Goal: Task Accomplishment & Management: Manage account settings

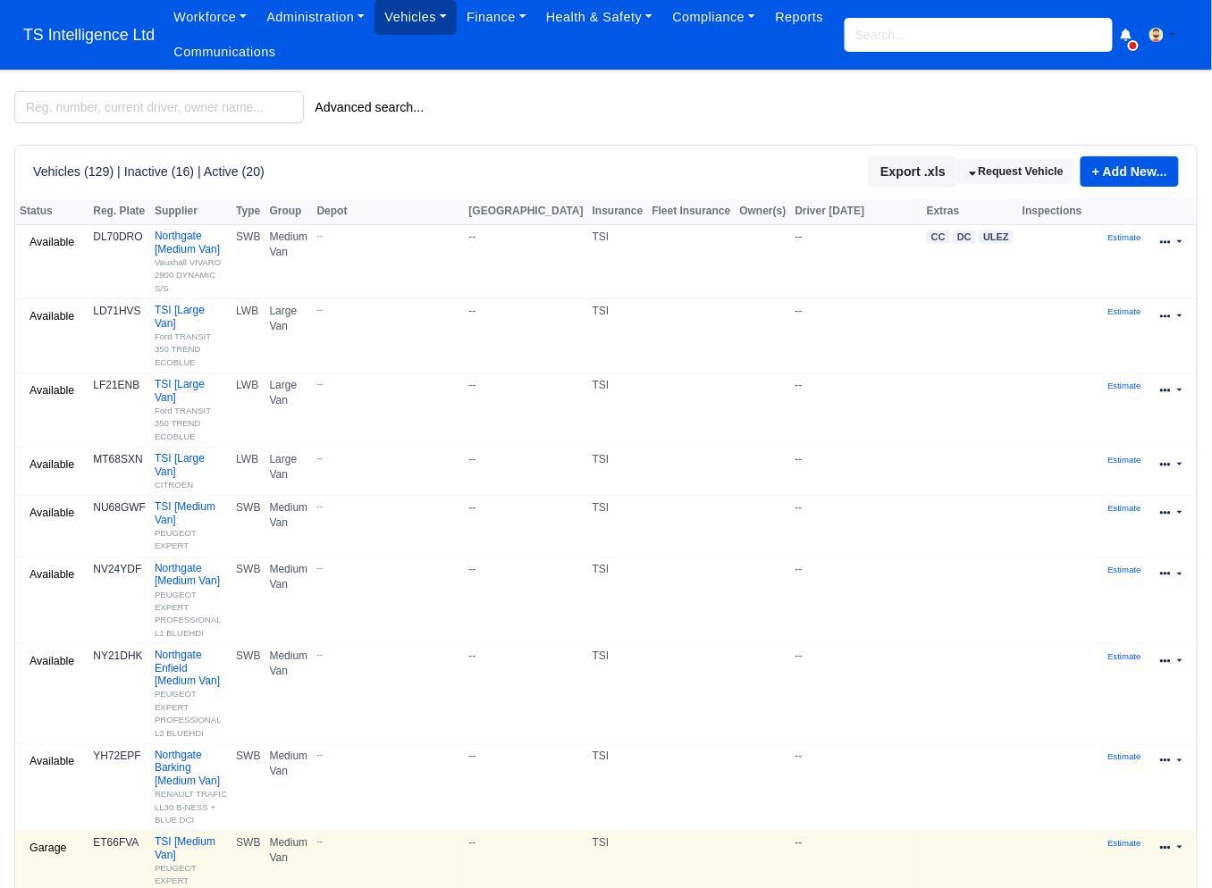
click at [402, 22] on link "Vehicles" at bounding box center [415, 17] width 82 height 35
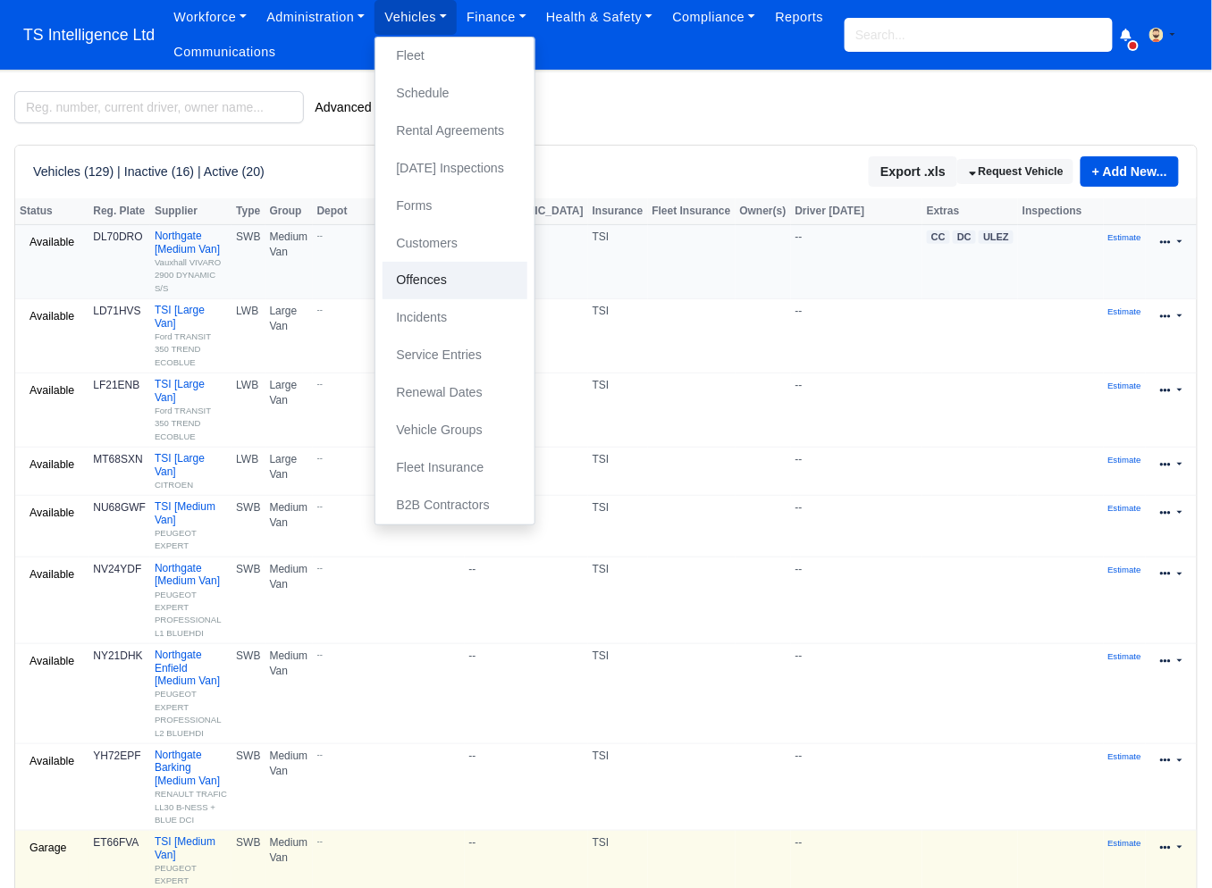
click at [449, 280] on link "Offences" at bounding box center [454, 281] width 145 height 38
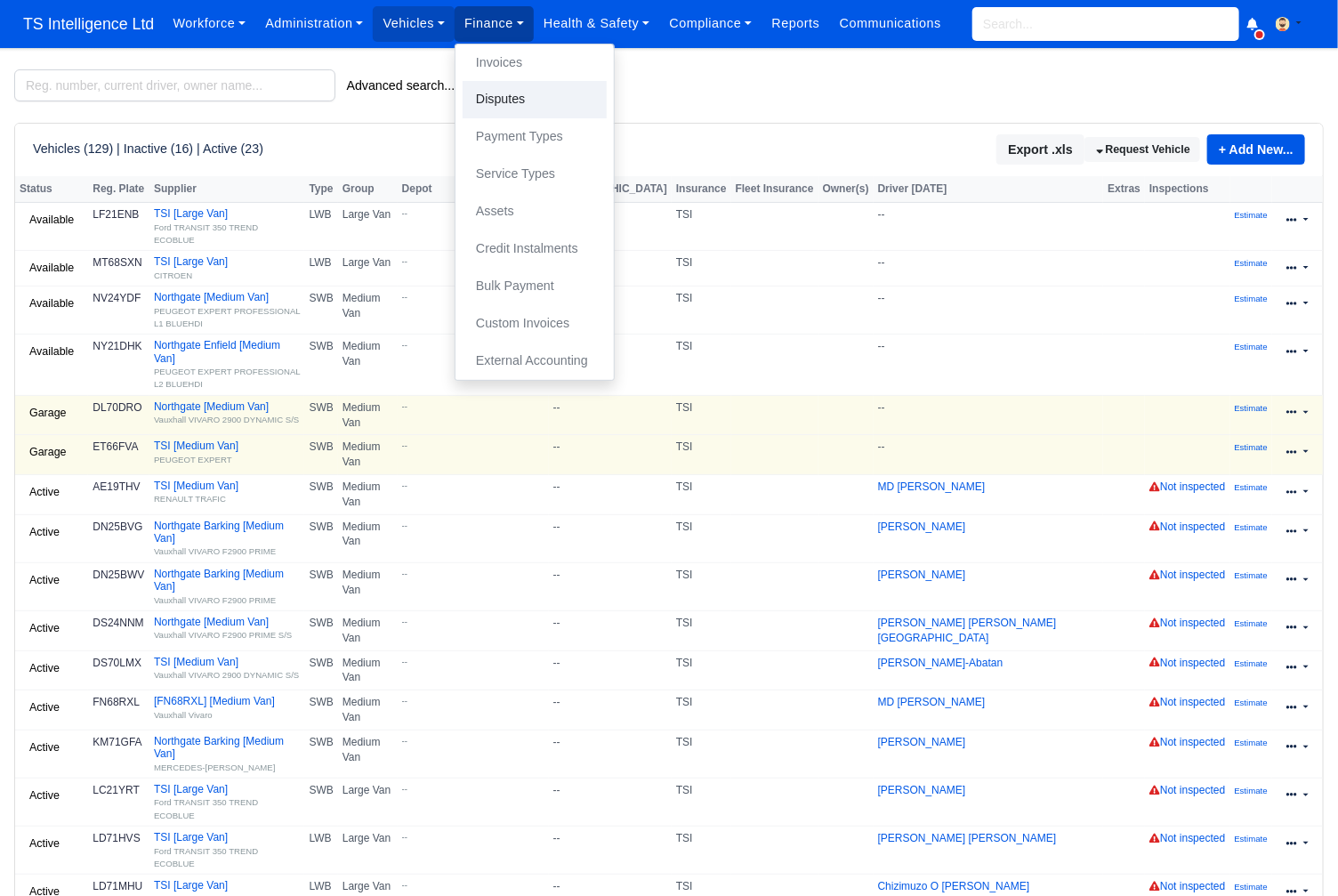
click at [534, 104] on link "Disputes" at bounding box center [535, 100] width 144 height 38
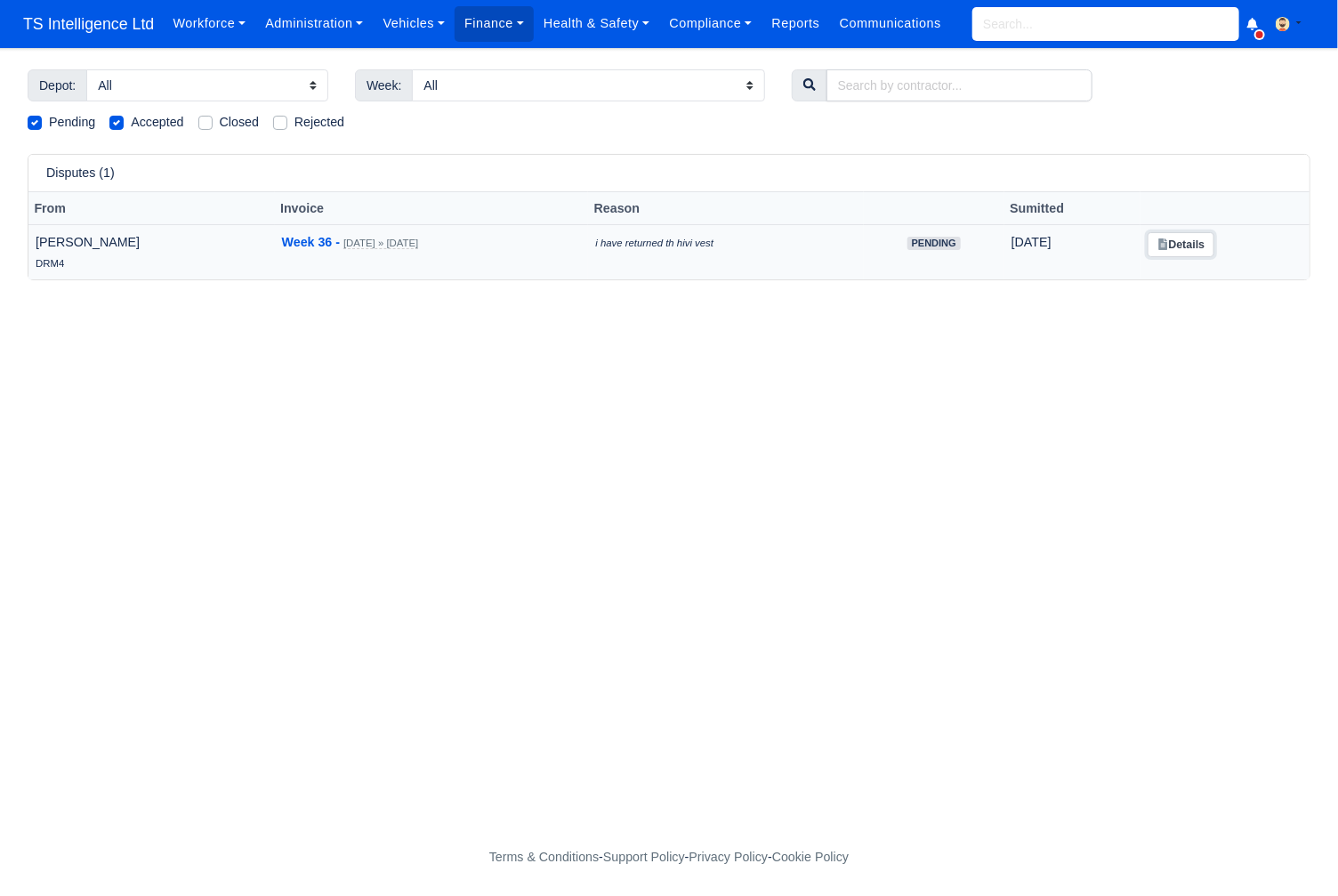
click at [1181, 243] on link "Details" at bounding box center [1181, 245] width 67 height 26
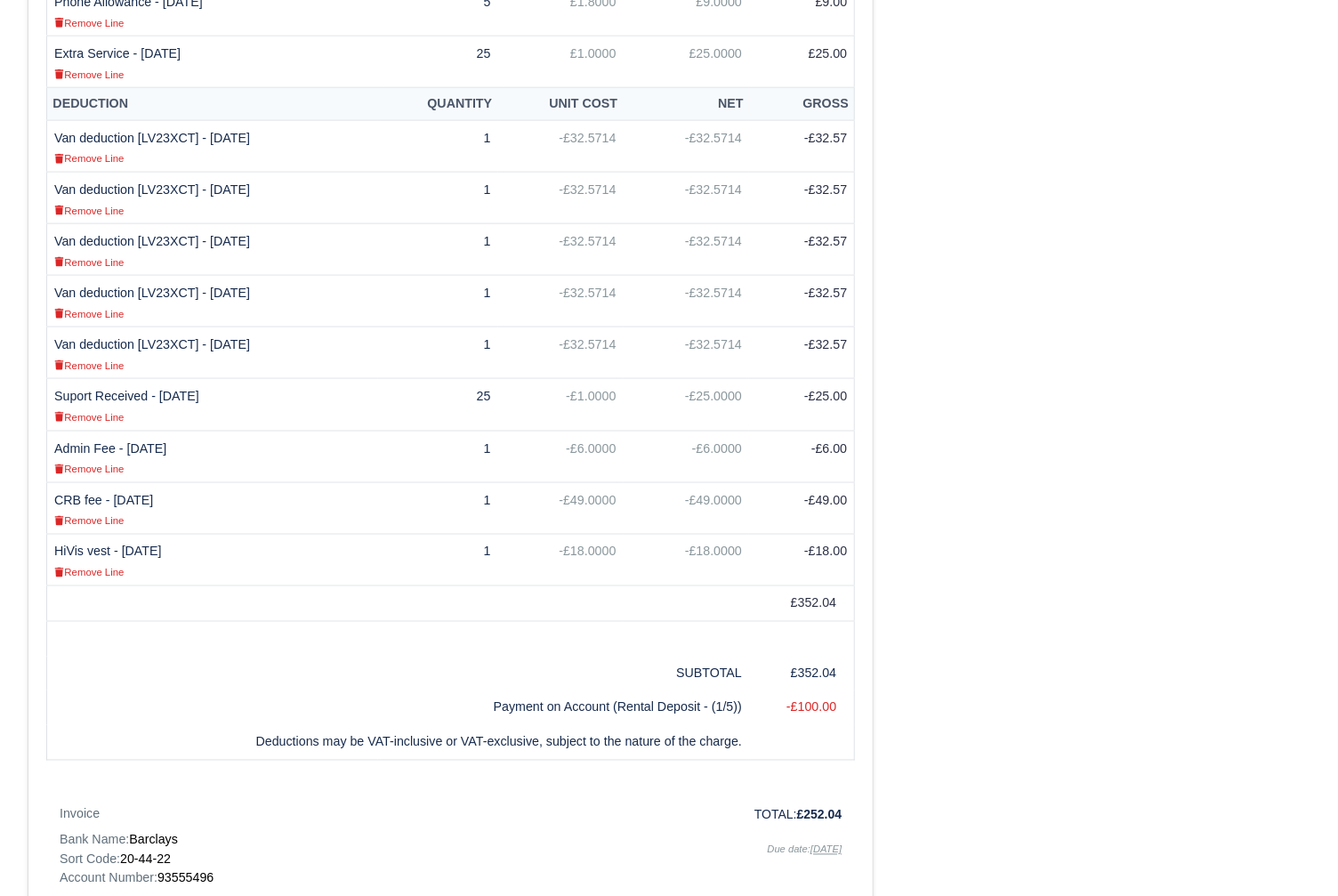
scroll to position [975, 0]
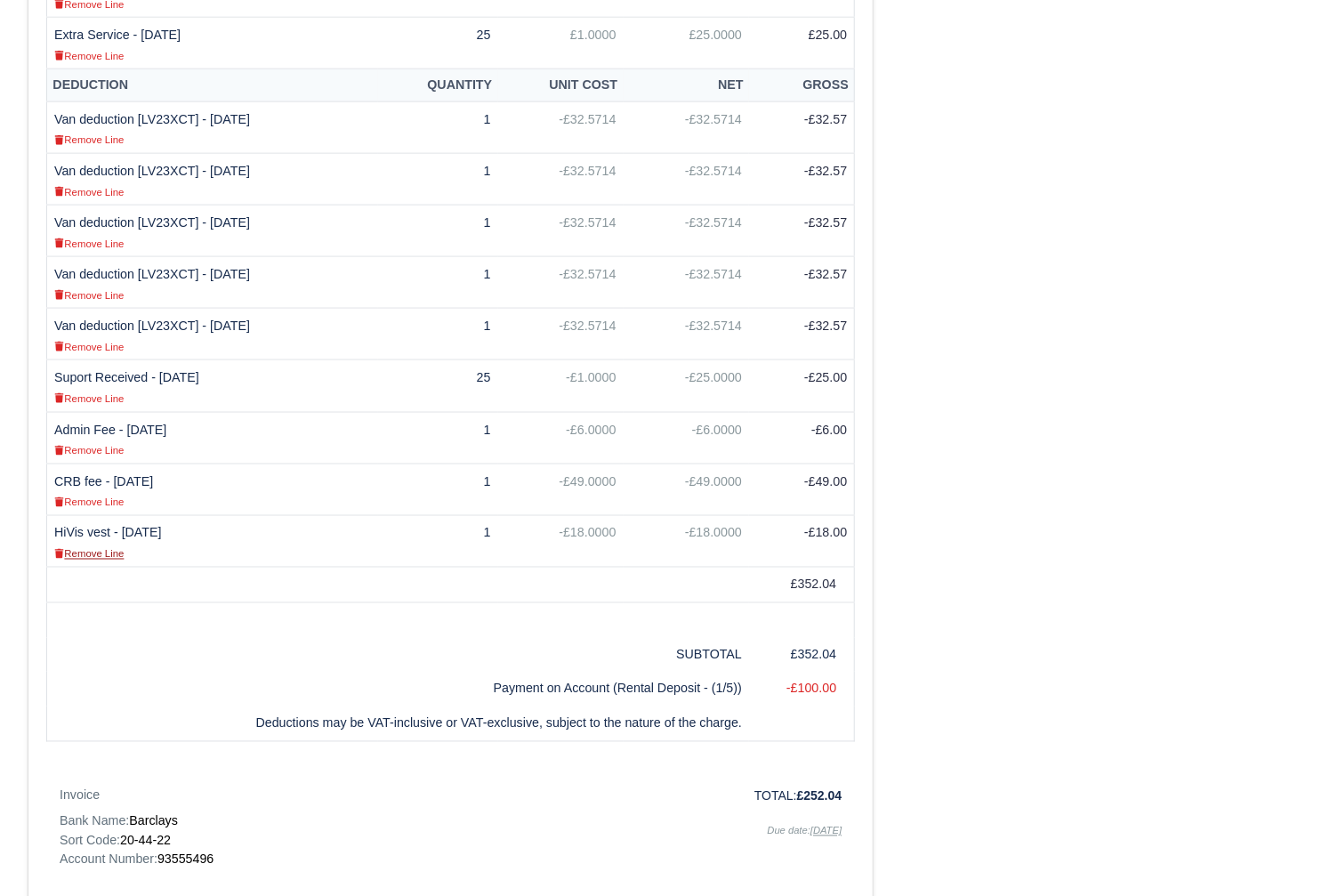
click at [111, 560] on small "Remove Line" at bounding box center [90, 554] width 70 height 11
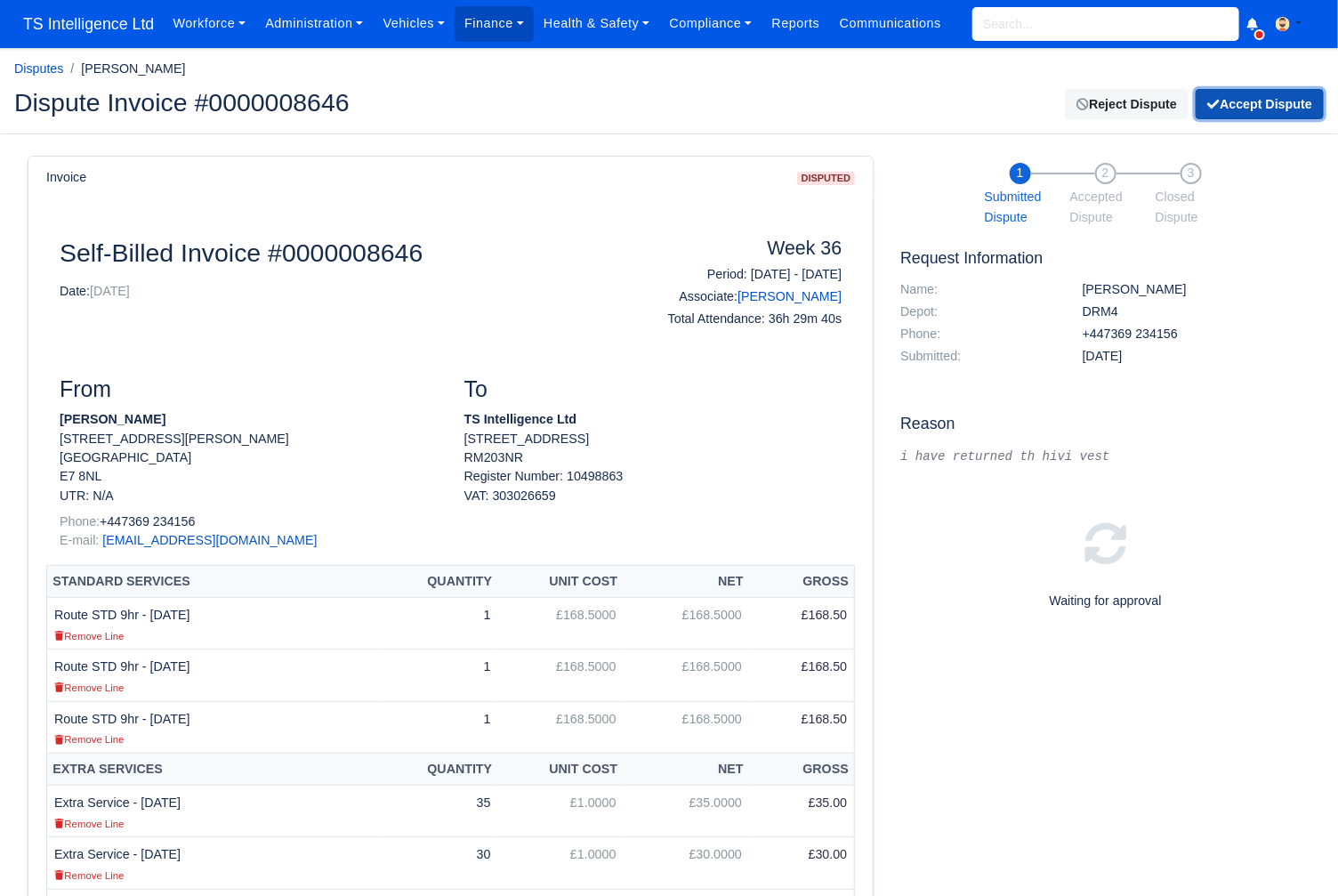
click at [1239, 109] on button "Accept Dispute" at bounding box center [1259, 104] width 128 height 30
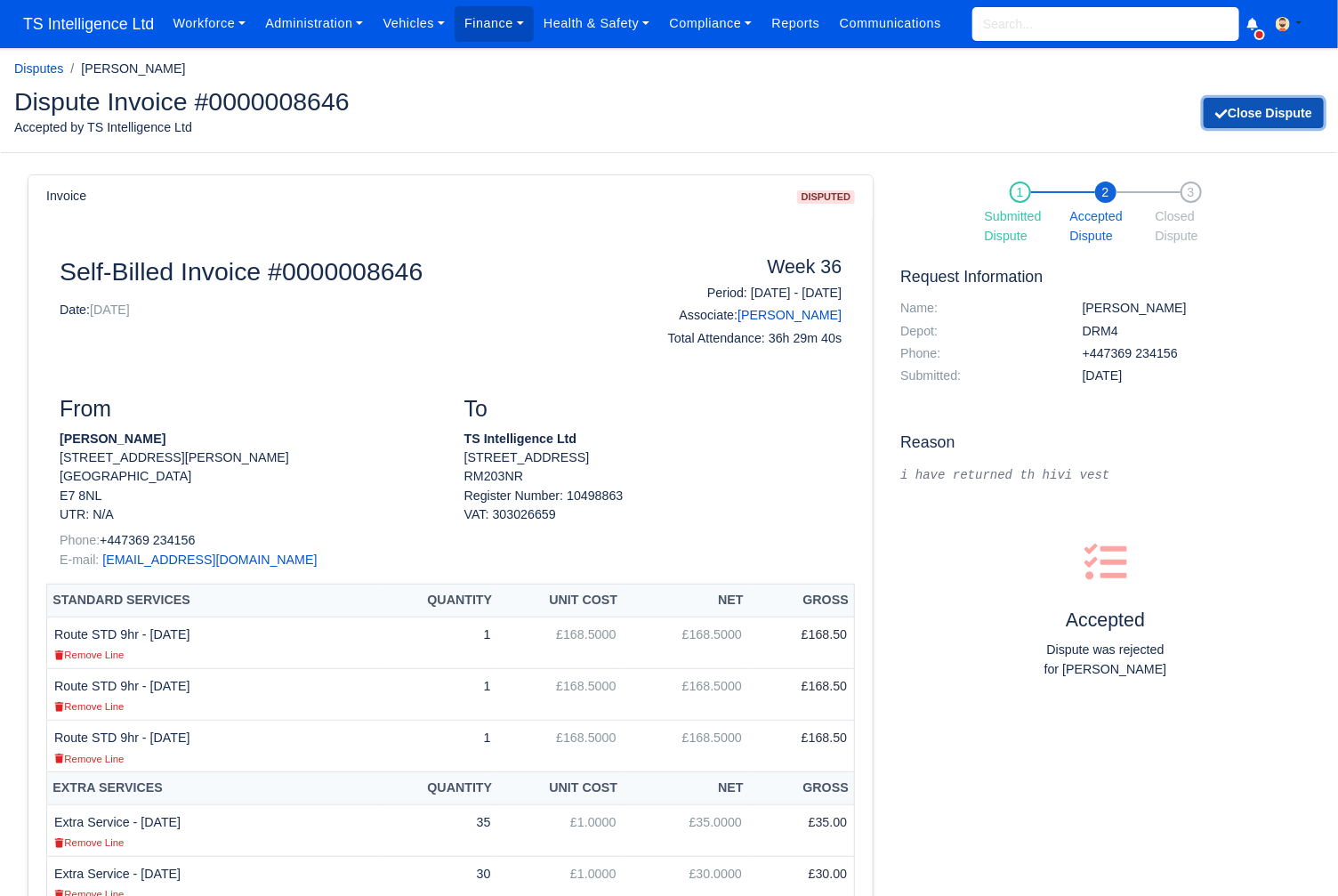
click at [1258, 114] on button "Close Dispute" at bounding box center [1263, 112] width 120 height 30
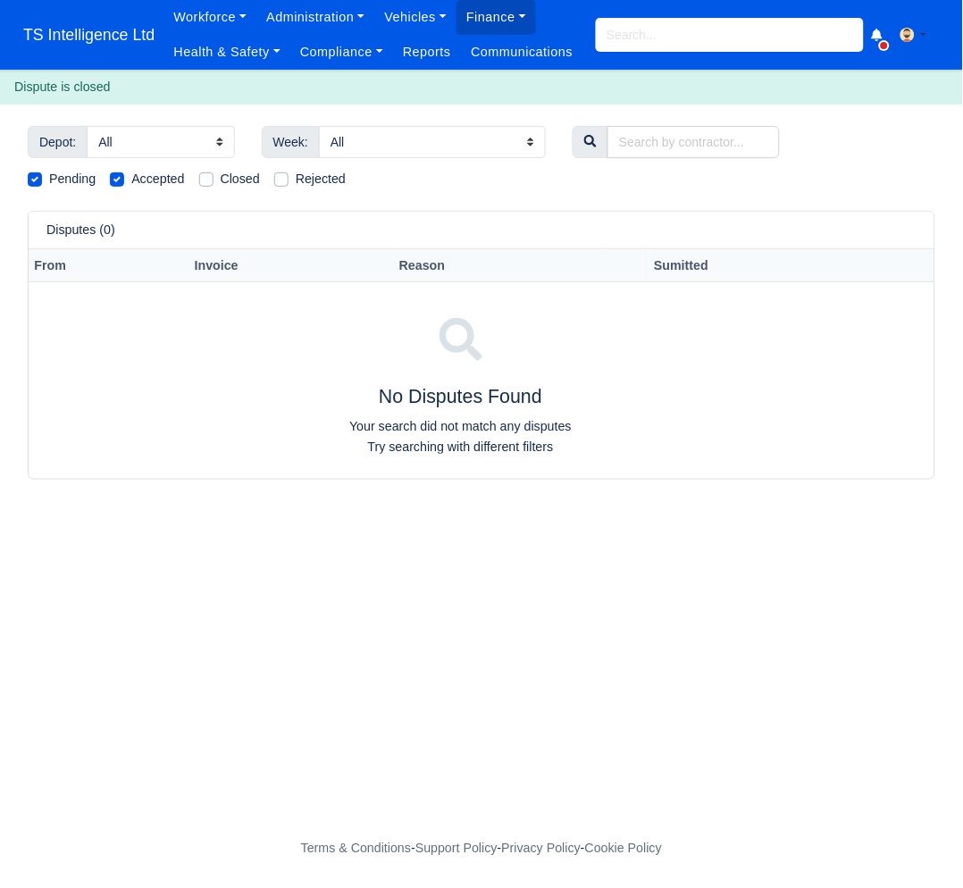
click at [321, 569] on main "Depot: All DRM4 Holiday/on Leave Terminated Week: All 2025 wk #38 Sep 14, 2025 …" at bounding box center [481, 468] width 963 height 684
click at [408, 21] on link "Vehicles" at bounding box center [415, 17] width 82 height 35
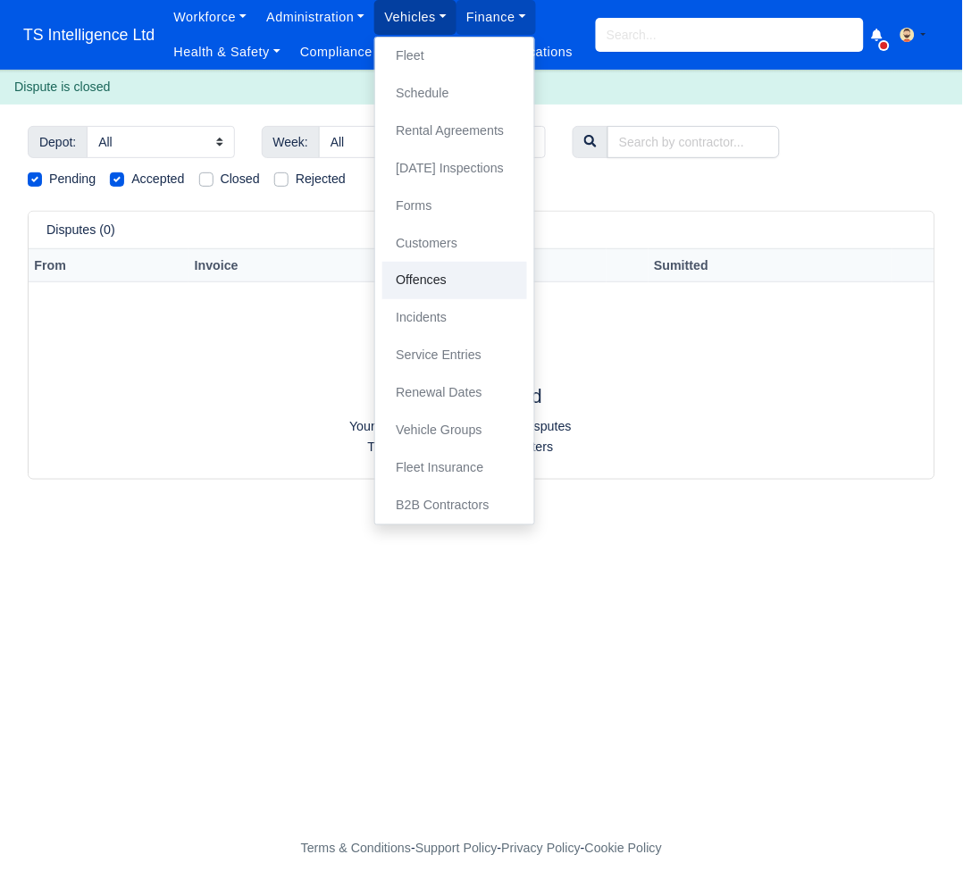
click at [419, 274] on link "Offences" at bounding box center [454, 281] width 145 height 38
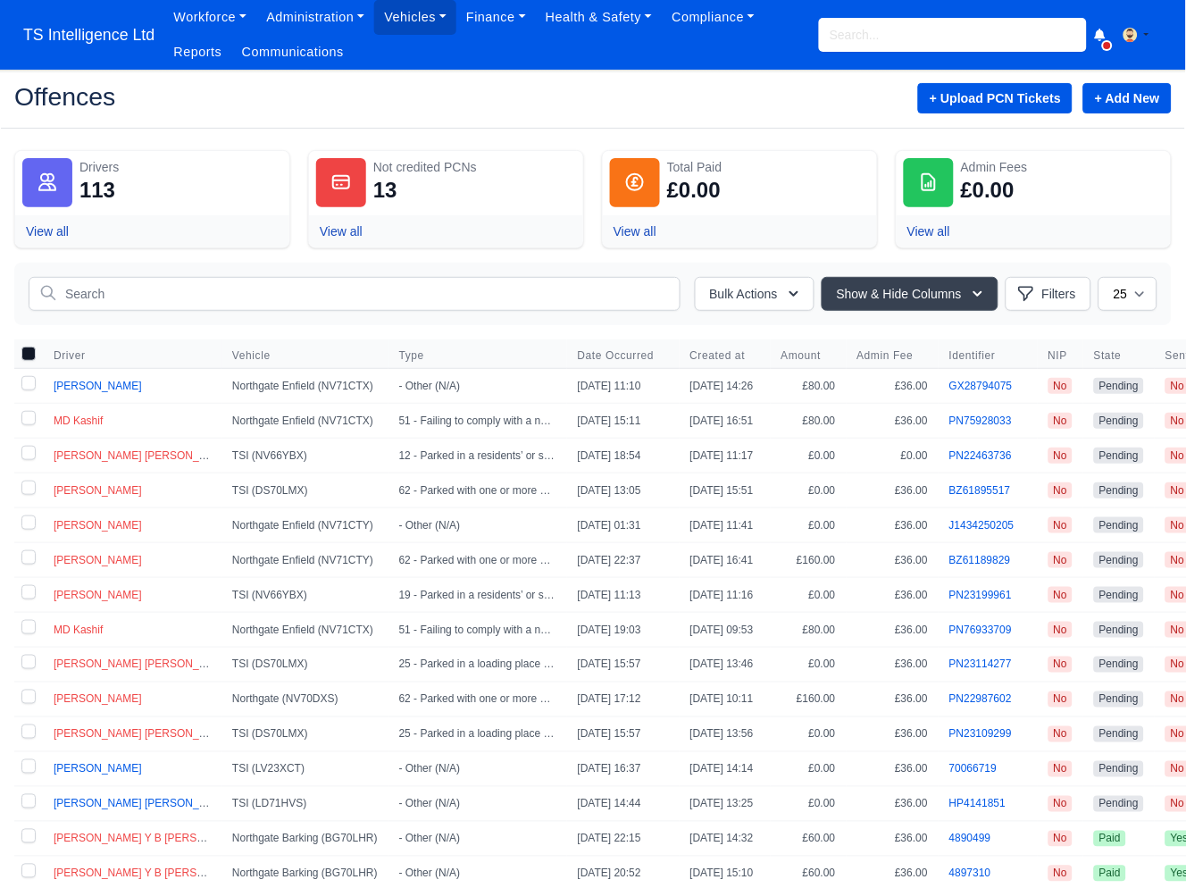
click at [27, 383] on label at bounding box center [28, 386] width 29 height 34
click at [27, 383] on input "checkbox" at bounding box center [28, 383] width 14 height 14
checkbox input "true"
click at [727, 298] on button "Bulk Actions" at bounding box center [755, 294] width 120 height 34
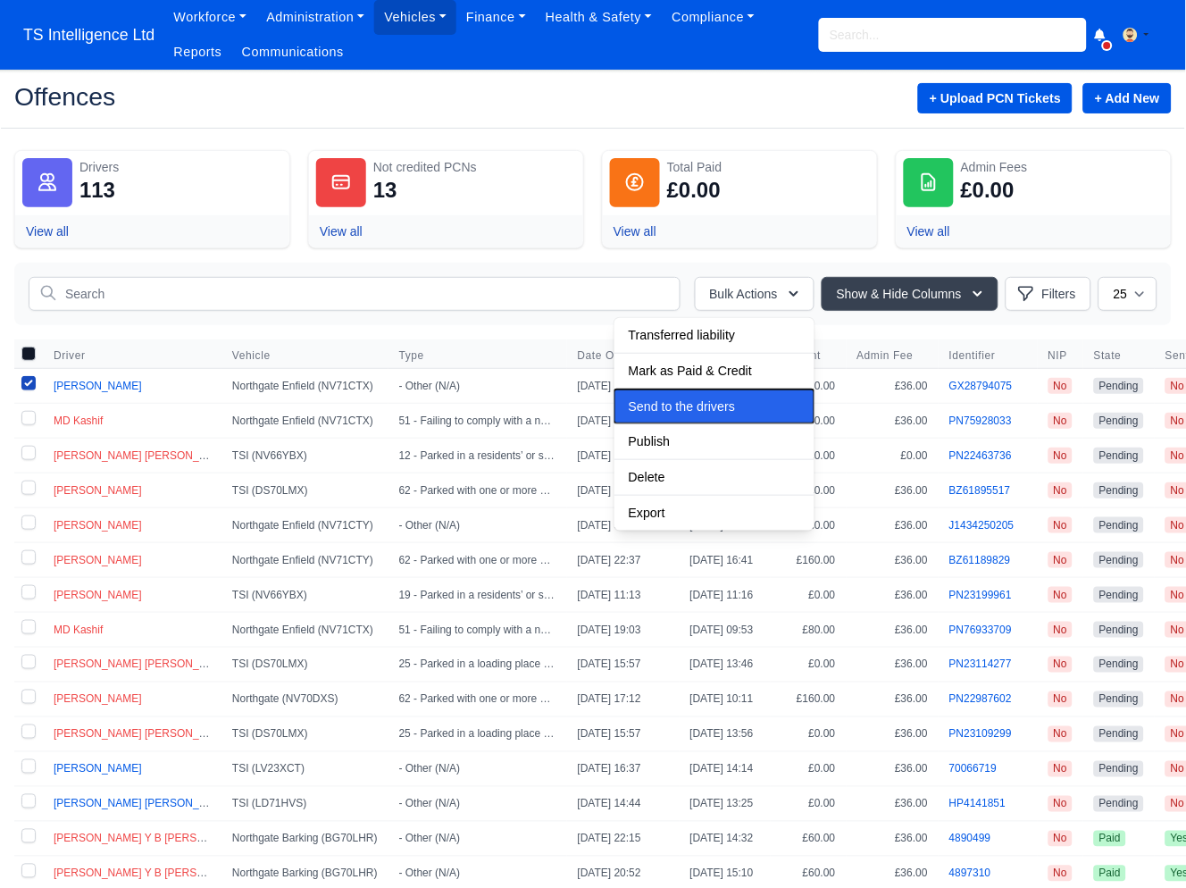
click at [679, 407] on span "Send to the drivers" at bounding box center [682, 406] width 106 height 14
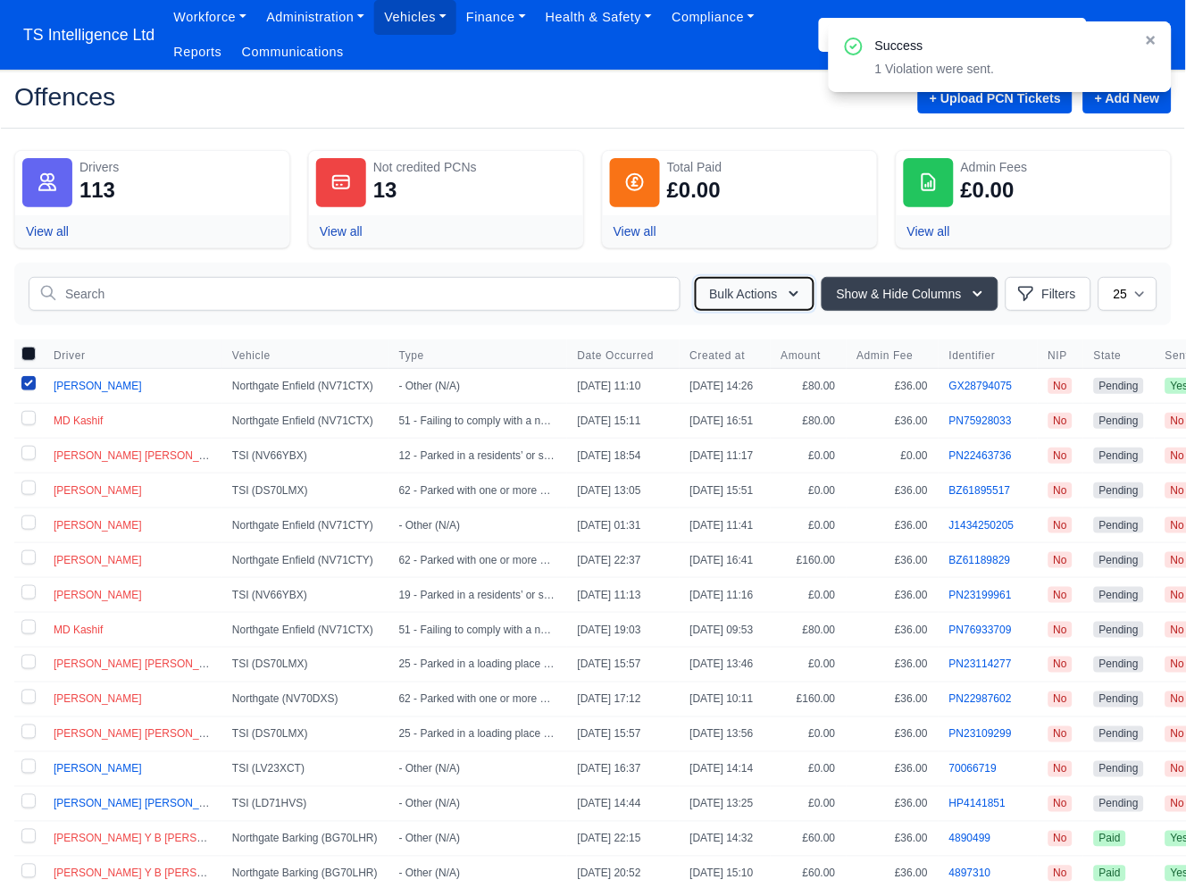
click at [752, 296] on button "Bulk Actions" at bounding box center [755, 294] width 120 height 34
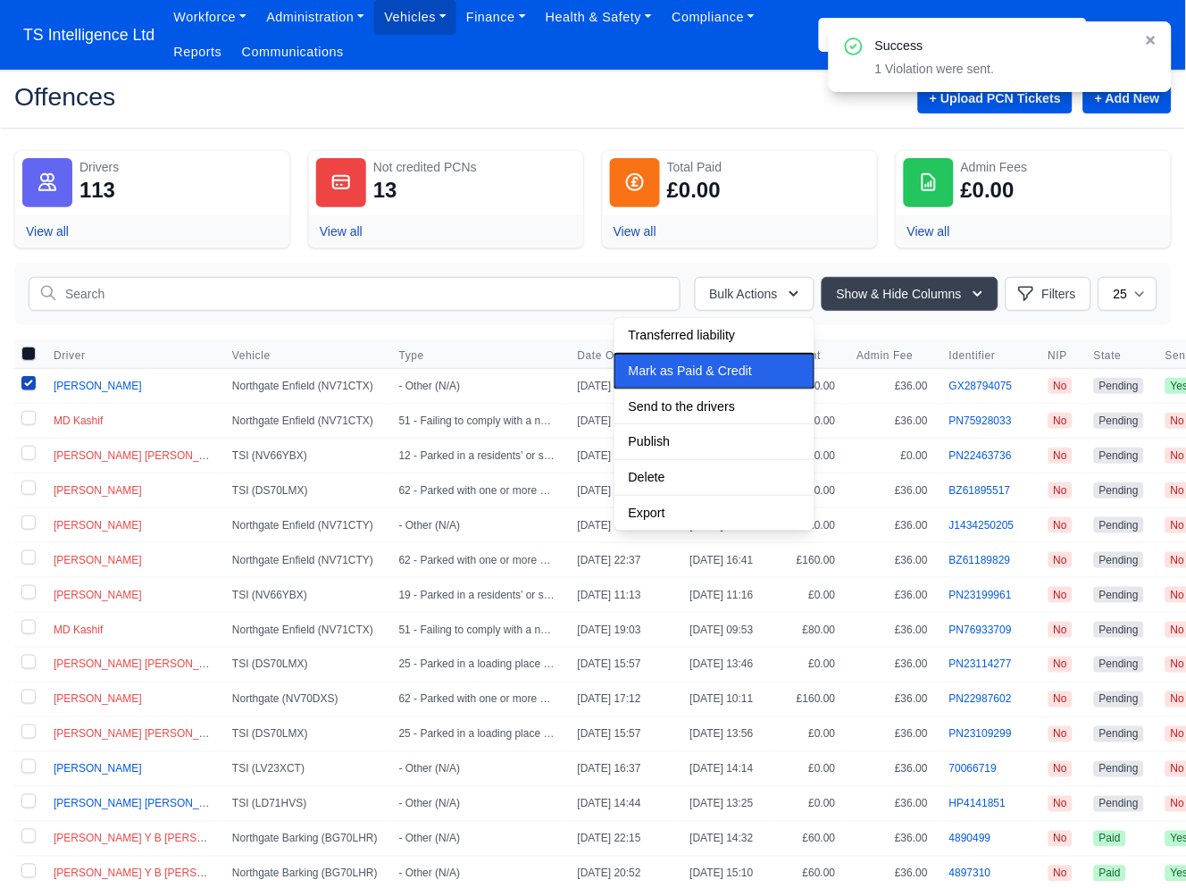
click at [703, 368] on span "Mark as Paid & Credit" at bounding box center [690, 371] width 123 height 14
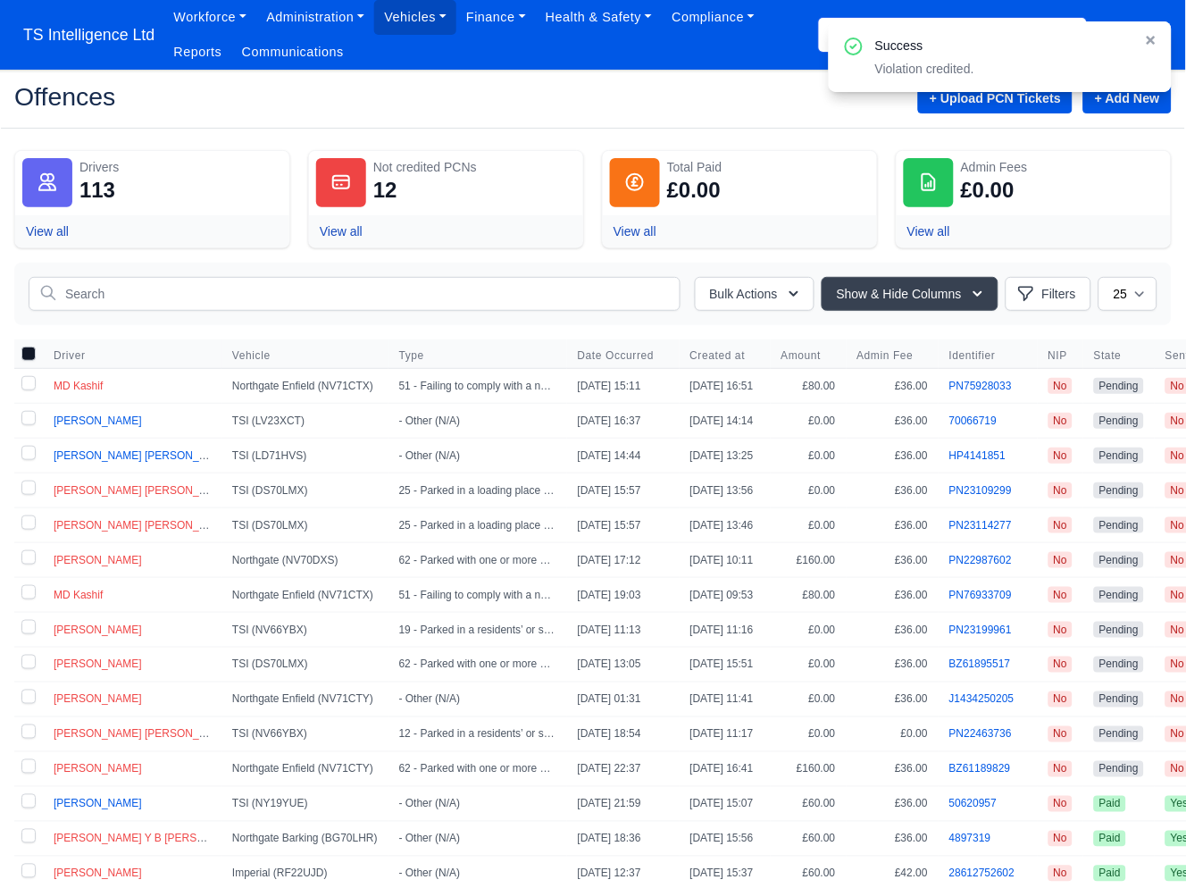
click at [821, 41] on input "search" at bounding box center [953, 35] width 268 height 34
click at [962, 38] on icon at bounding box center [1151, 40] width 13 height 13
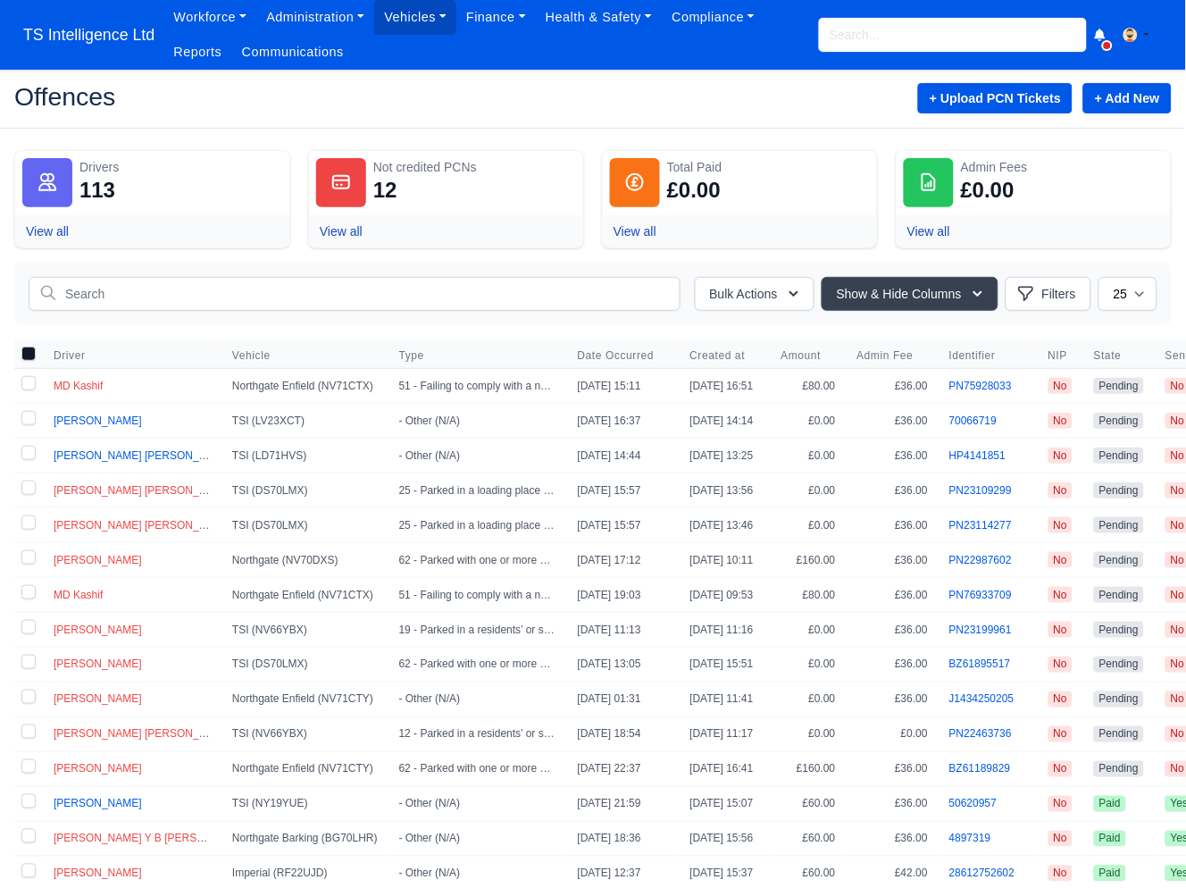
click at [865, 38] on input "search" at bounding box center [953, 35] width 268 height 34
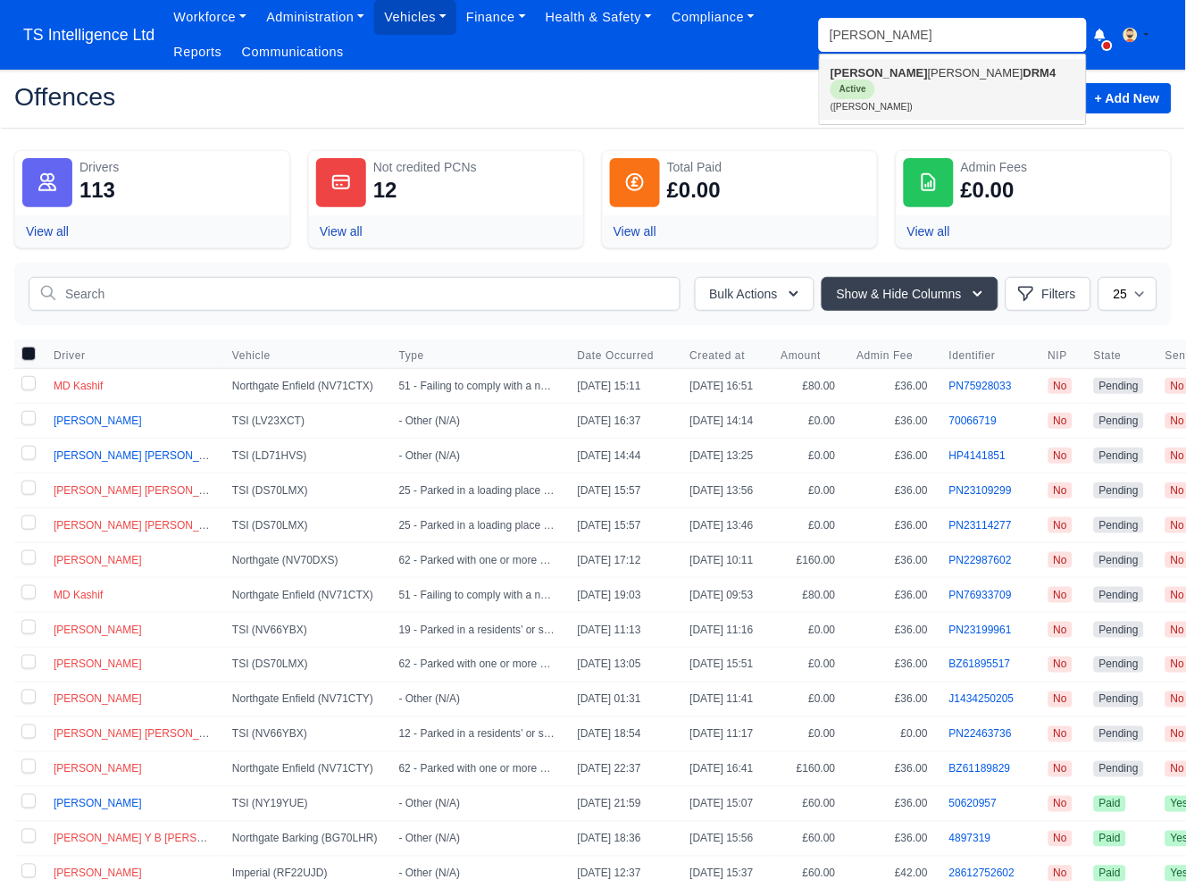
click at [860, 83] on link "Abel Ionatan Luca DRM4 Active (Abel Ionatan Luca)" at bounding box center [953, 89] width 266 height 61
type input "Abel Ionatan Luca"
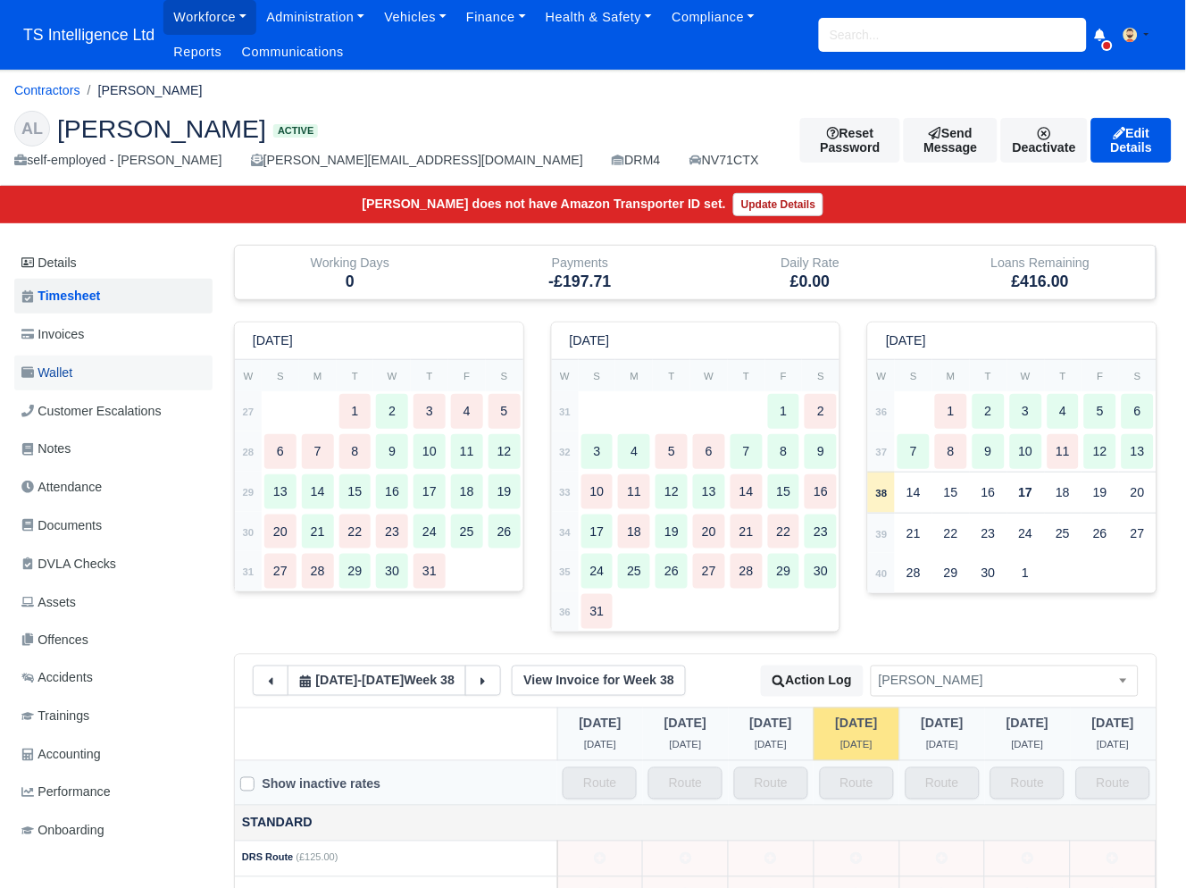
click at [71, 373] on span "Wallet" at bounding box center [46, 373] width 51 height 21
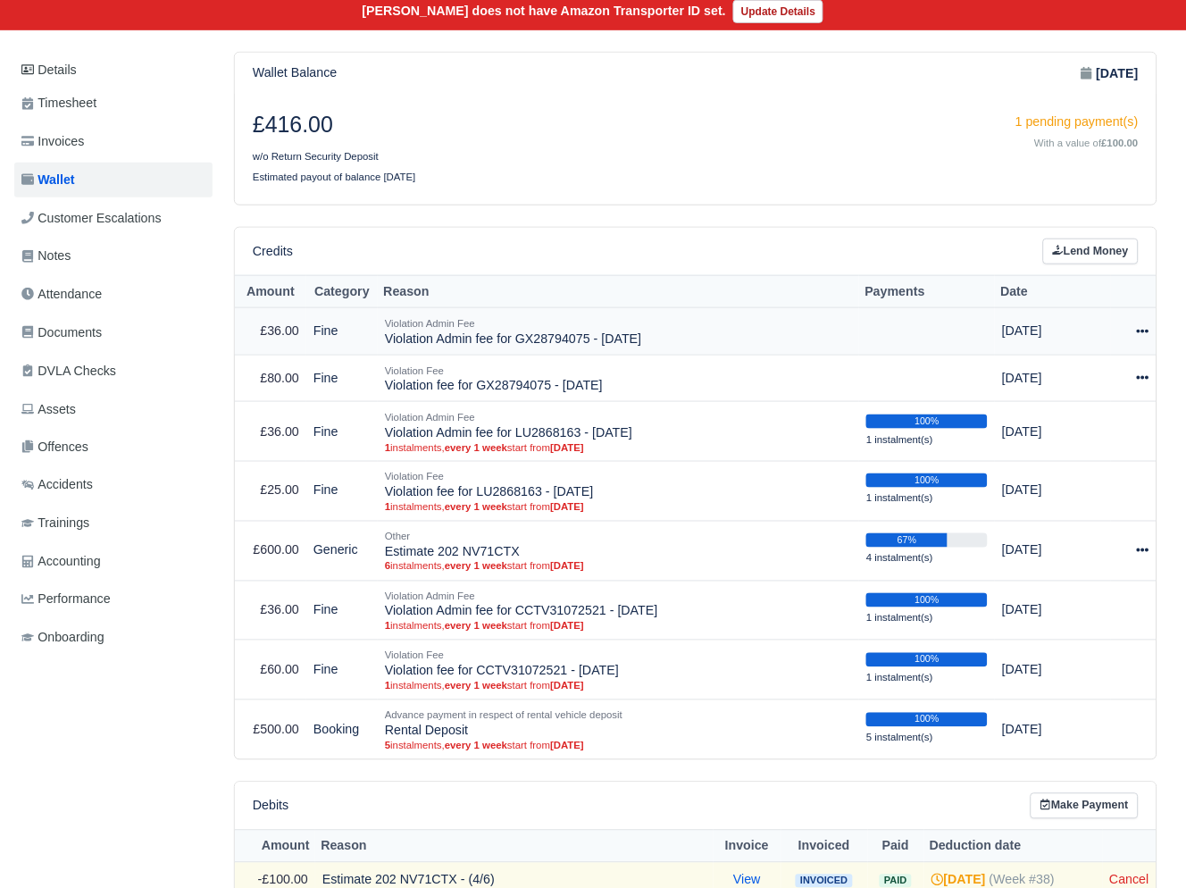
scroll to position [138, 0]
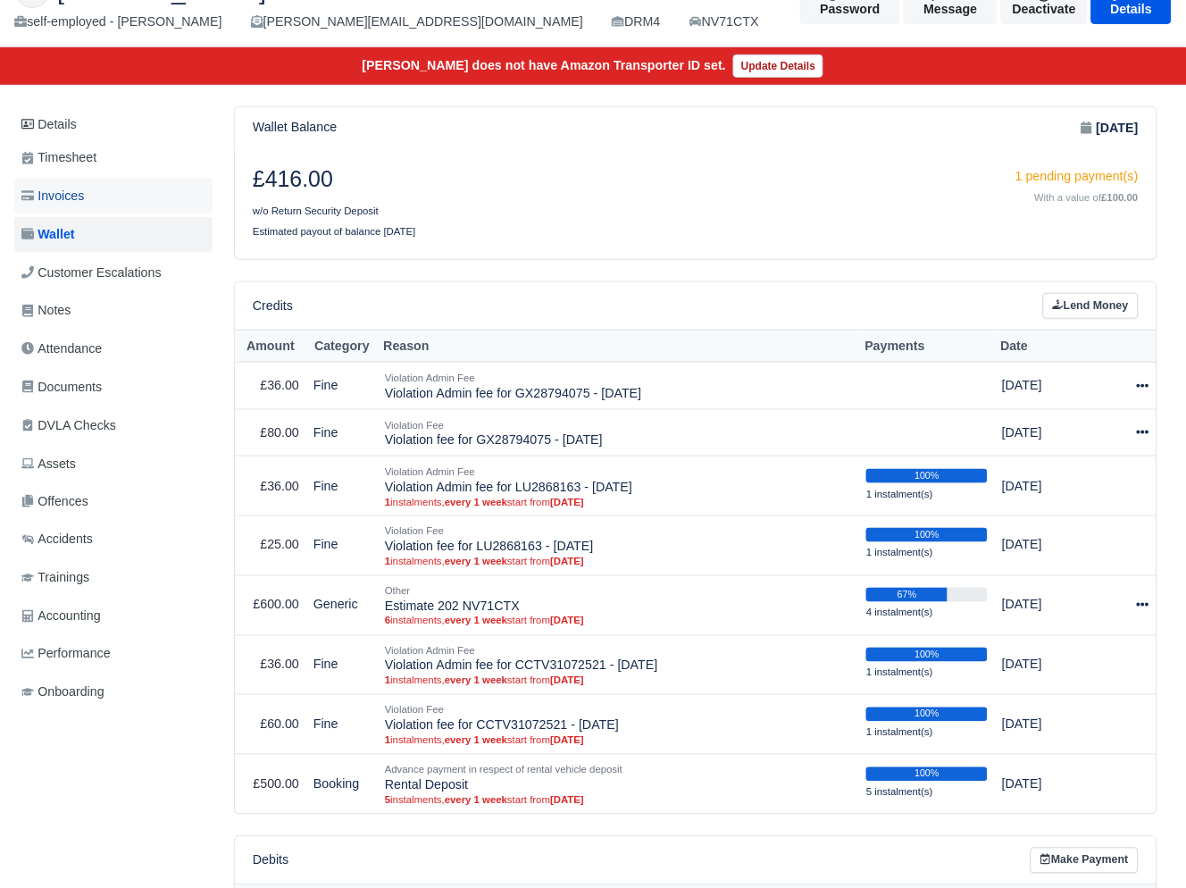
click at [106, 199] on link "Invoices" at bounding box center [113, 196] width 198 height 35
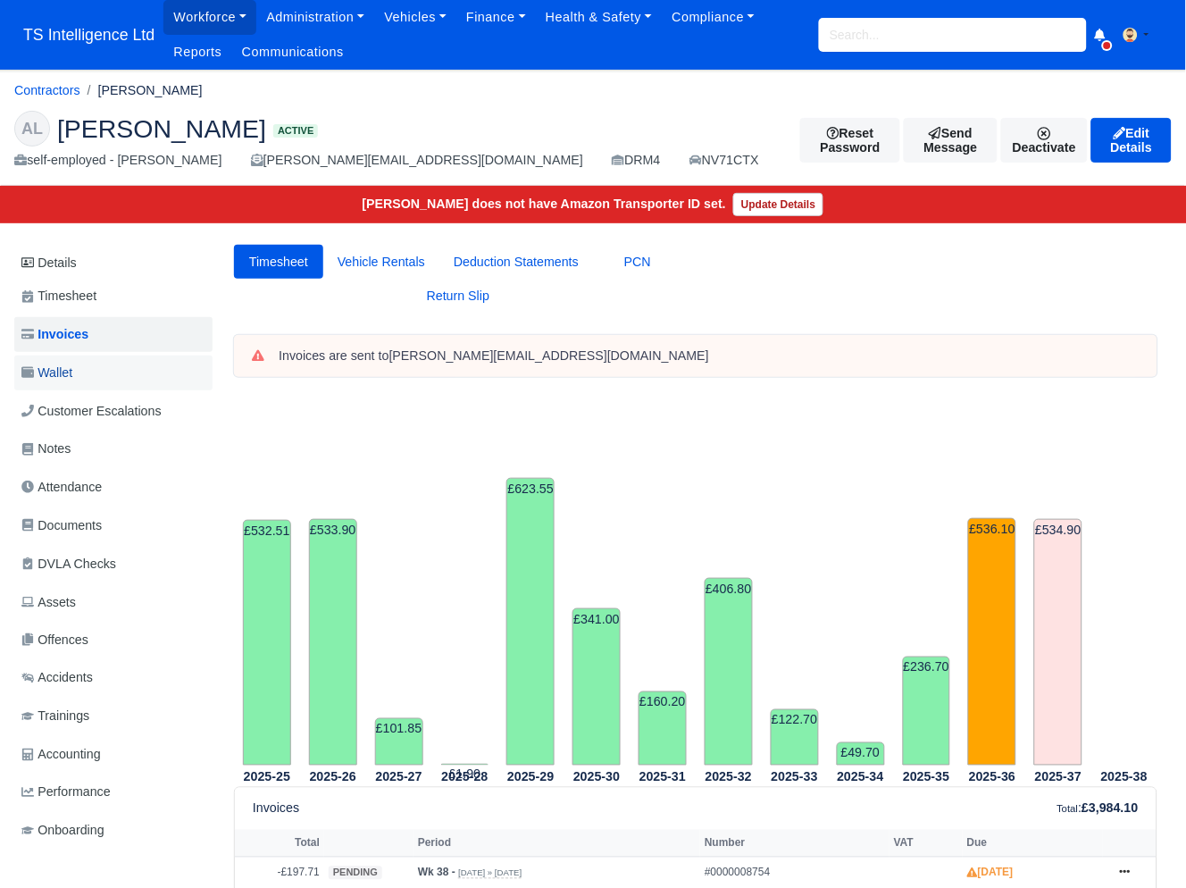
click at [84, 376] on link "Wallet" at bounding box center [113, 373] width 198 height 35
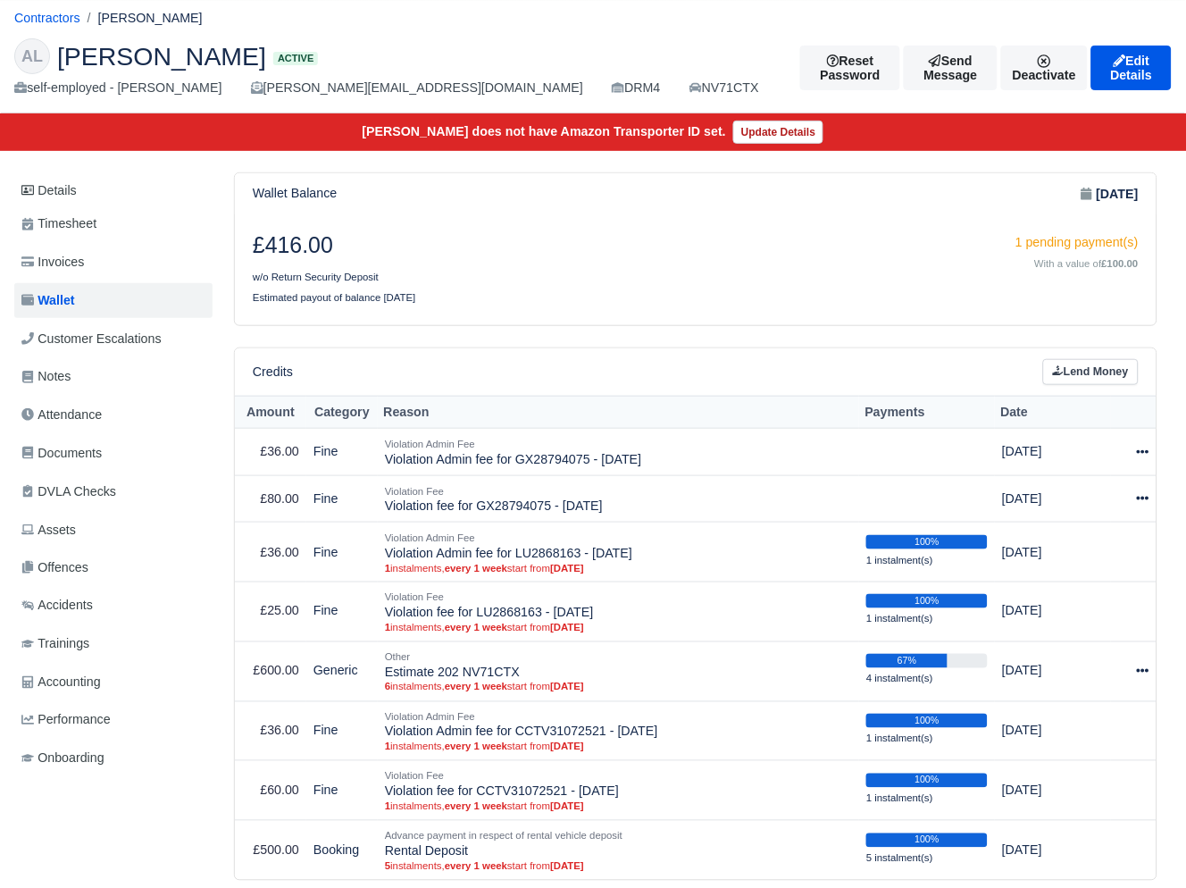
scroll to position [84, 0]
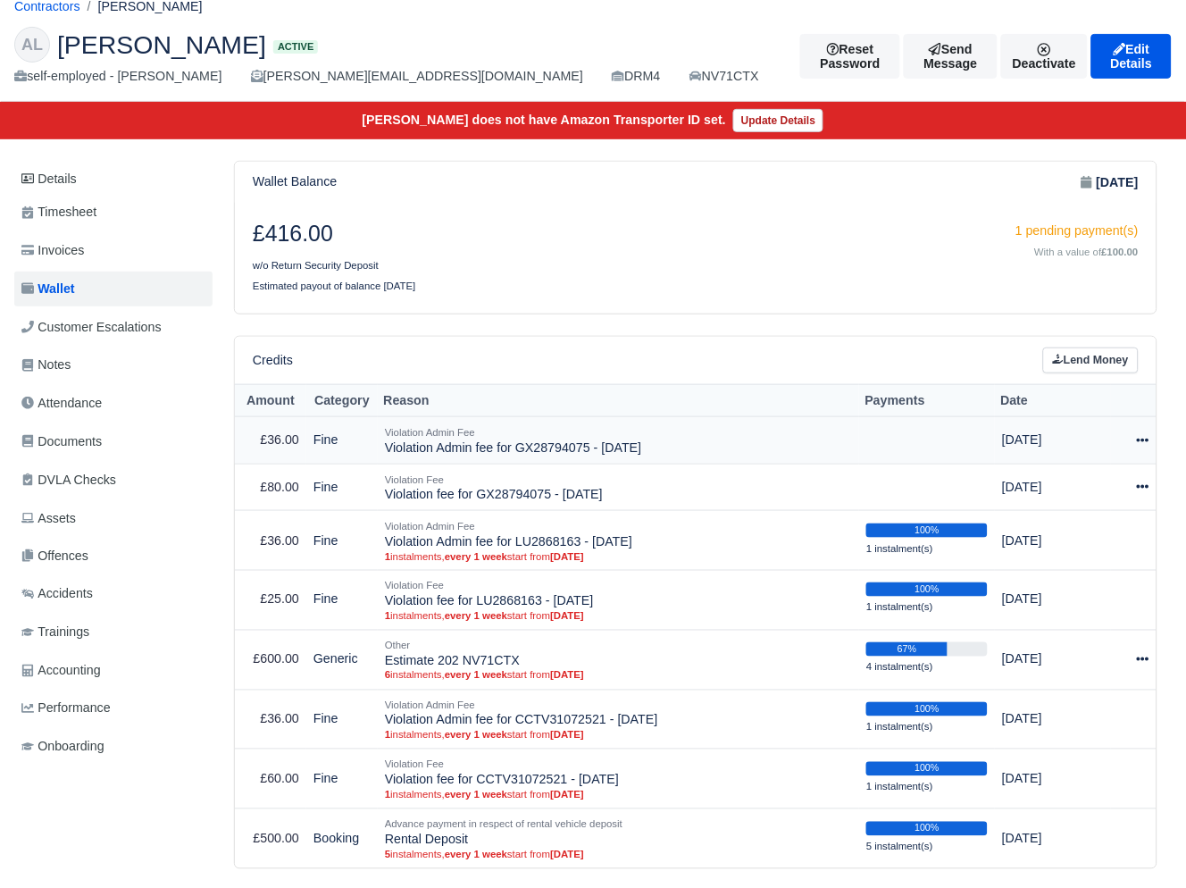
drag, startPoint x: 1140, startPoint y: 436, endPoint x: 1124, endPoint y: 452, distance: 22.7
click at [1140, 436] on icon at bounding box center [1143, 440] width 13 height 13
click at [1052, 523] on link "Schedule" at bounding box center [1064, 522] width 159 height 28
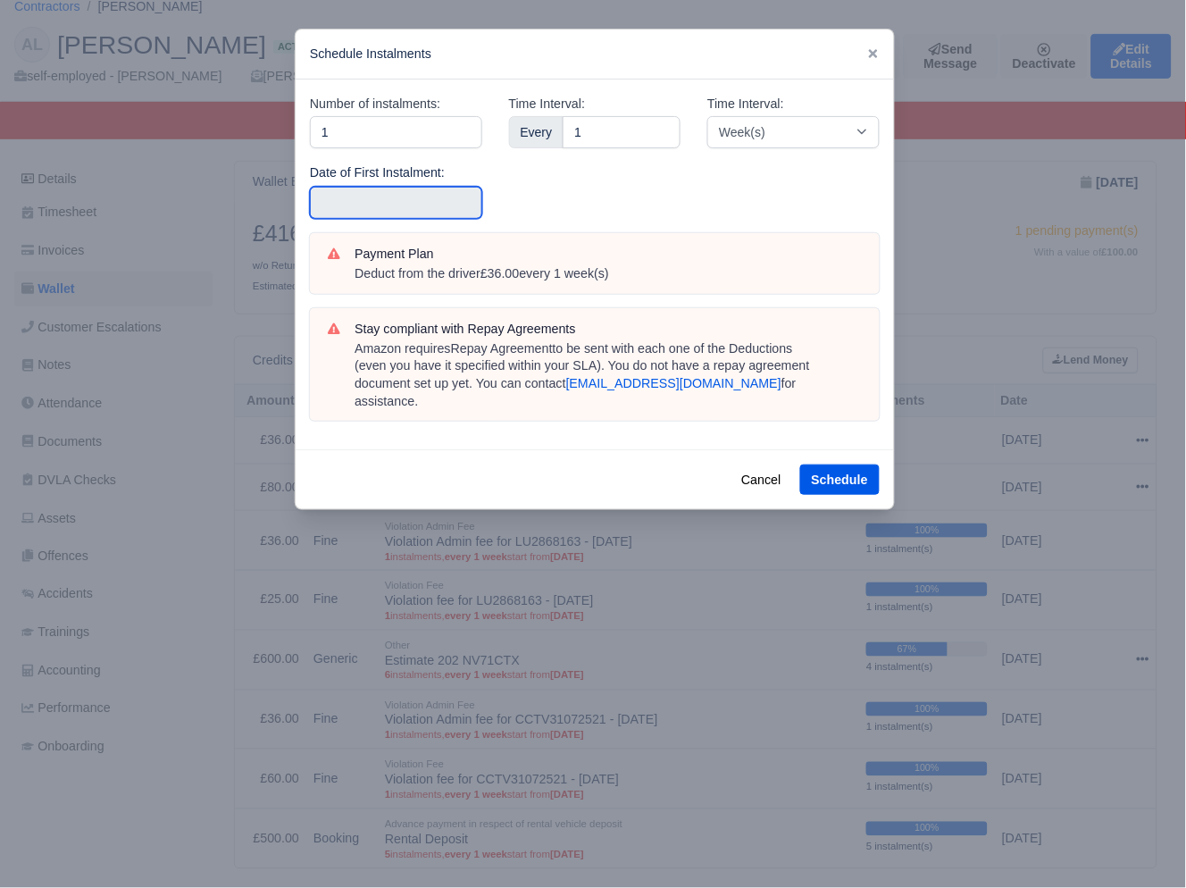
click at [366, 199] on input "text" at bounding box center [396, 203] width 172 height 32
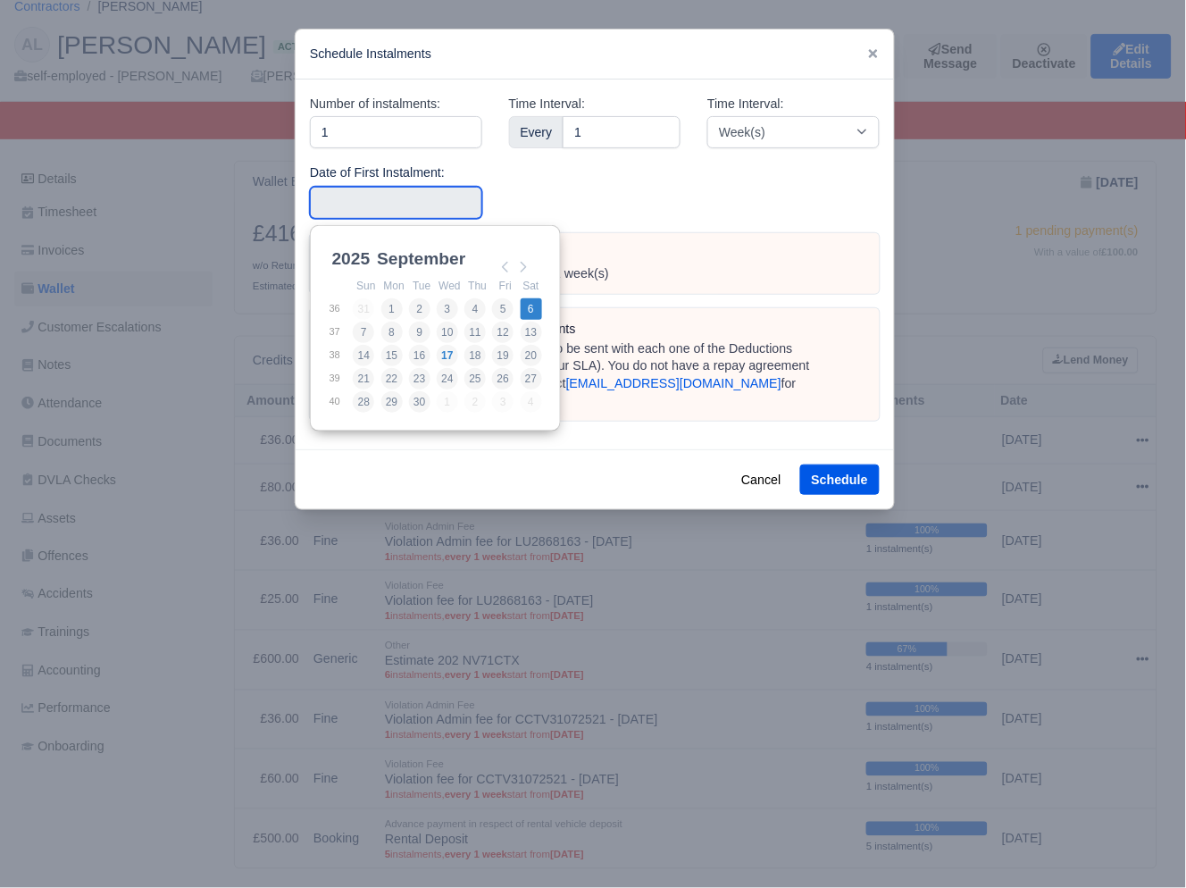
type input "2025-09-06"
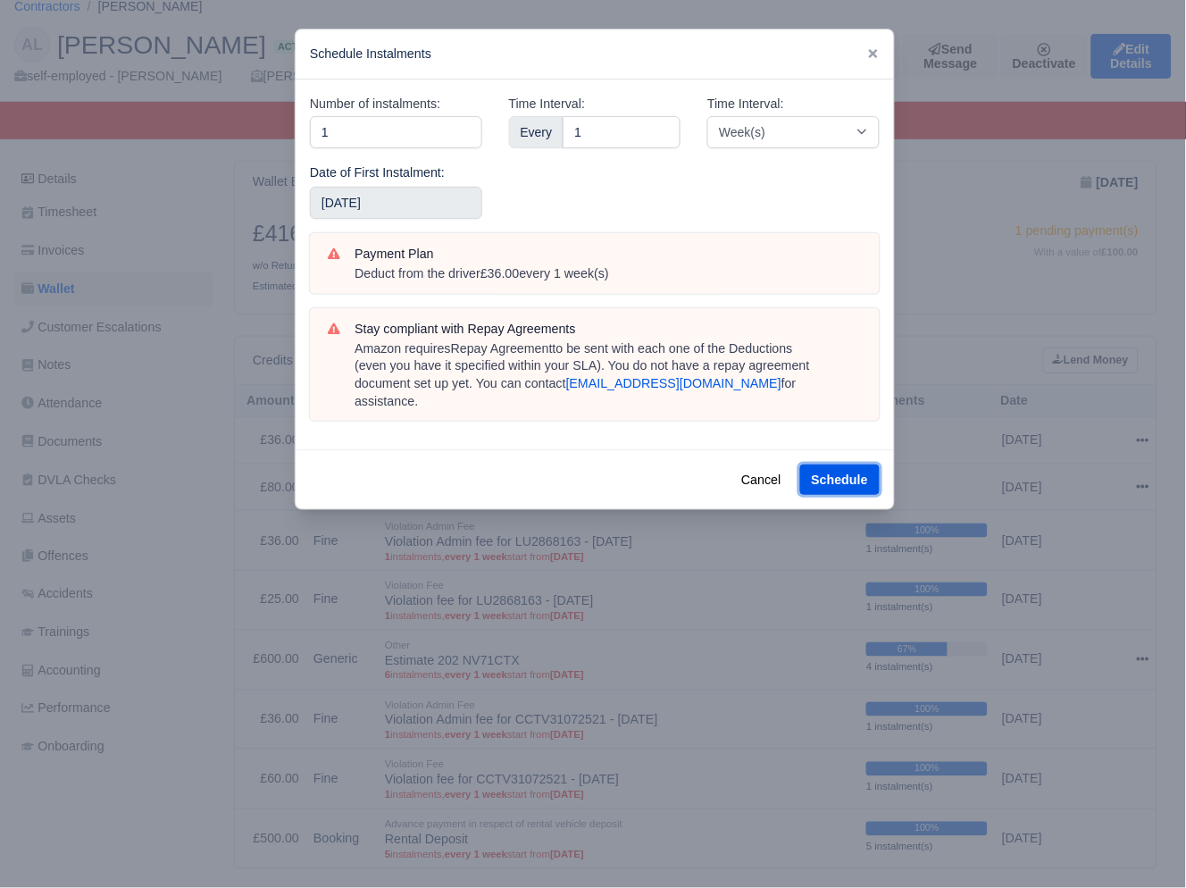
click at [808, 465] on button "Schedule" at bounding box center [841, 480] width 80 height 30
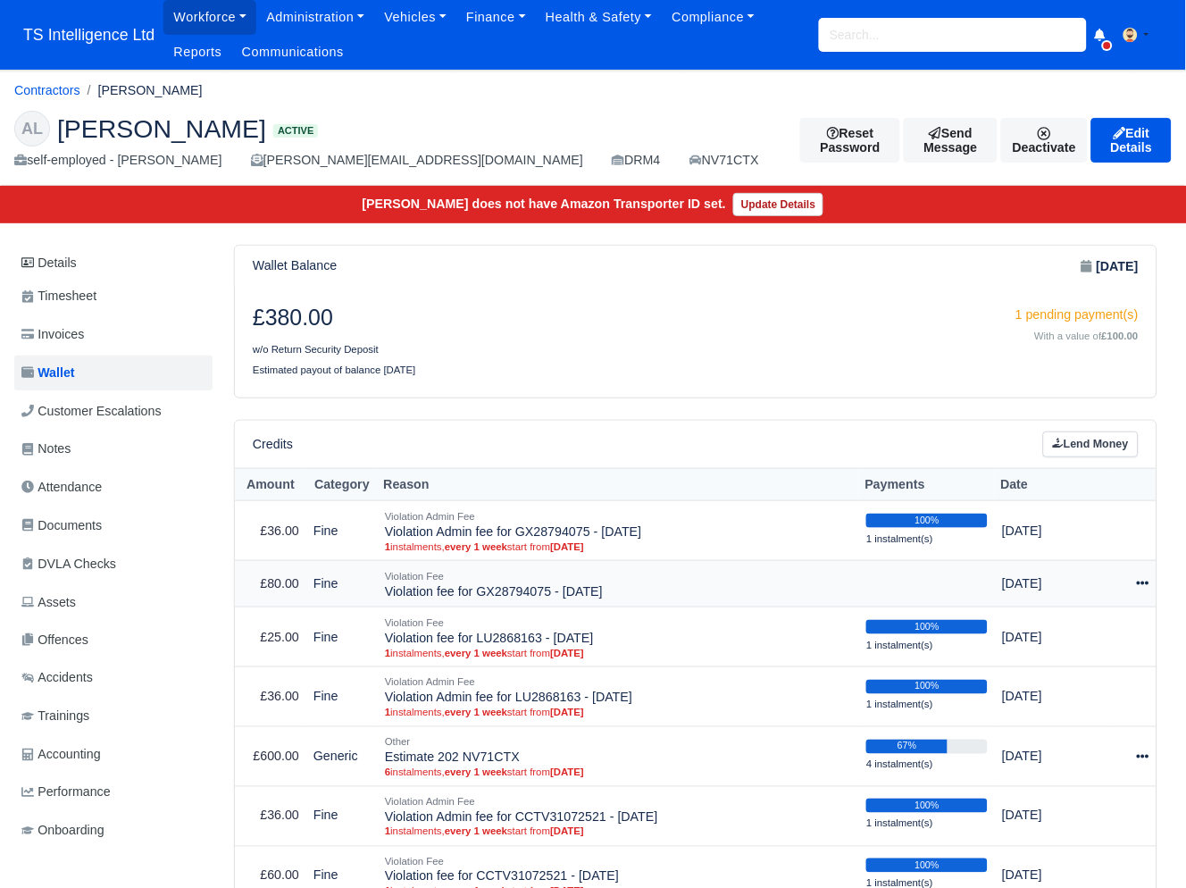
click at [1147, 582] on icon at bounding box center [1143, 583] width 13 height 13
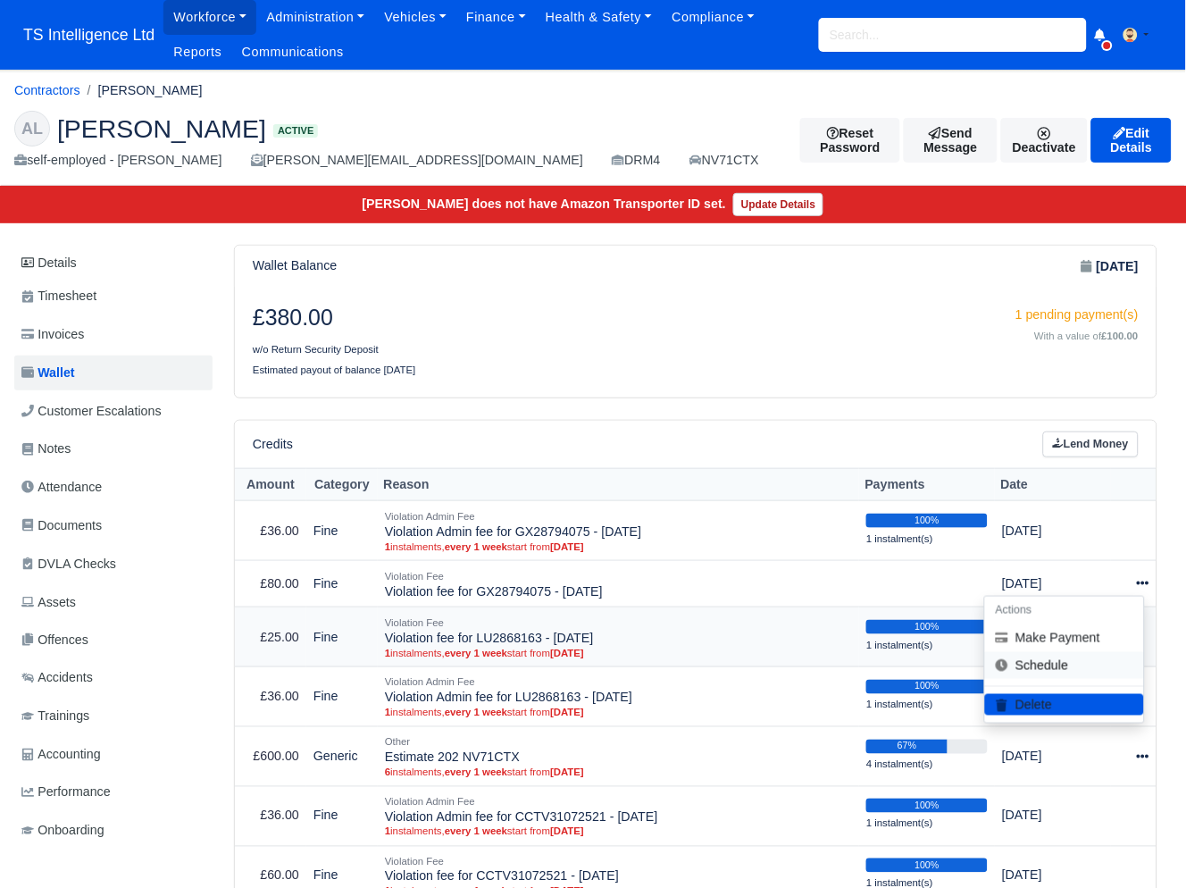
click at [1071, 663] on link "Schedule" at bounding box center [1064, 666] width 159 height 28
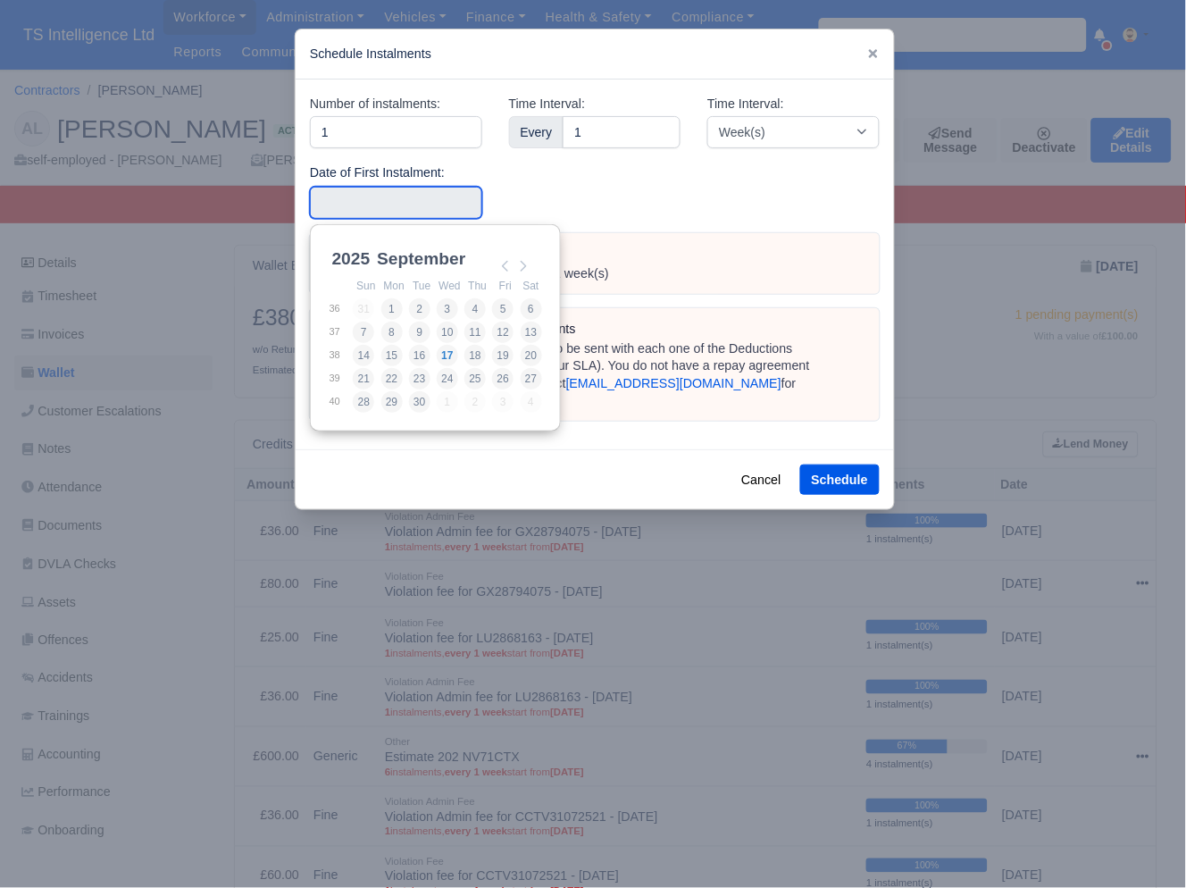
click at [365, 198] on input "Use the arrow keys to pick a date" at bounding box center [396, 203] width 172 height 32
type input "2025-09-06"
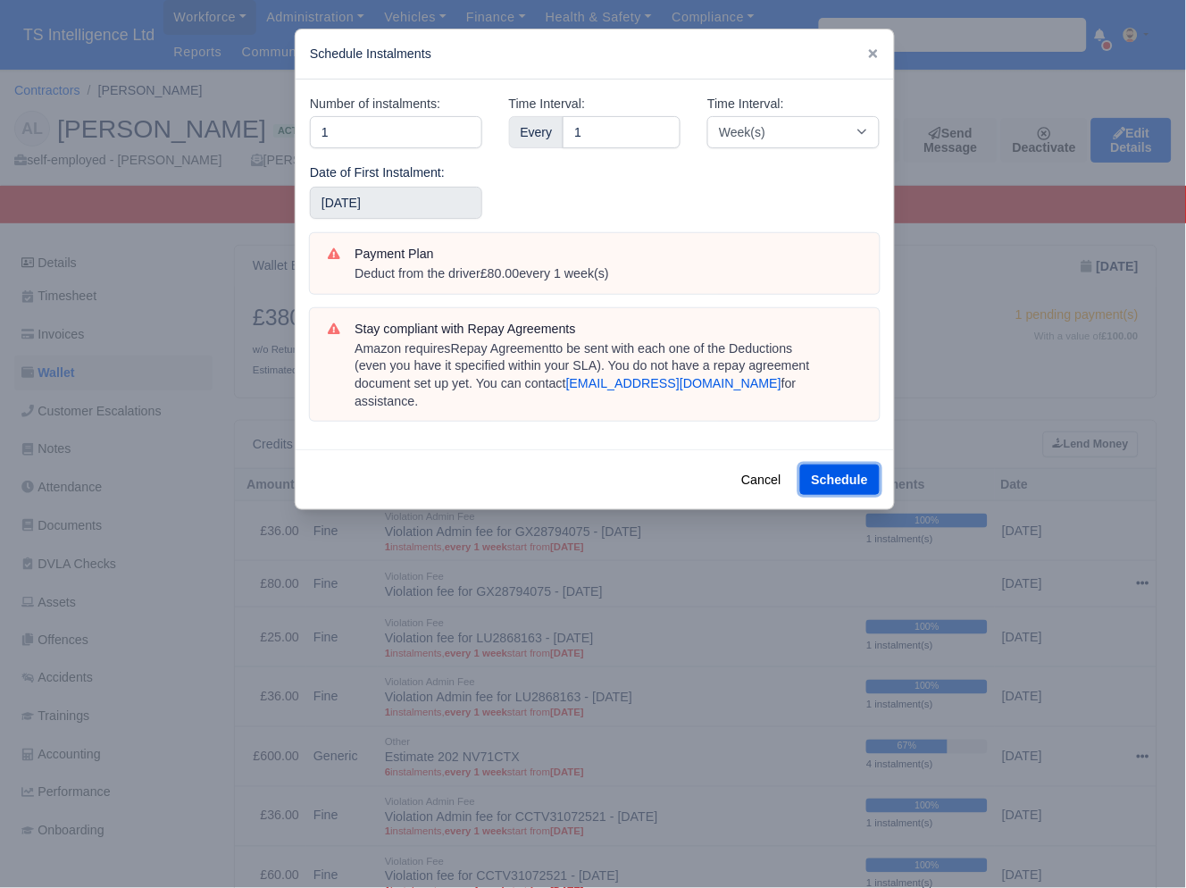
click at [823, 465] on button "Schedule" at bounding box center [841, 480] width 80 height 30
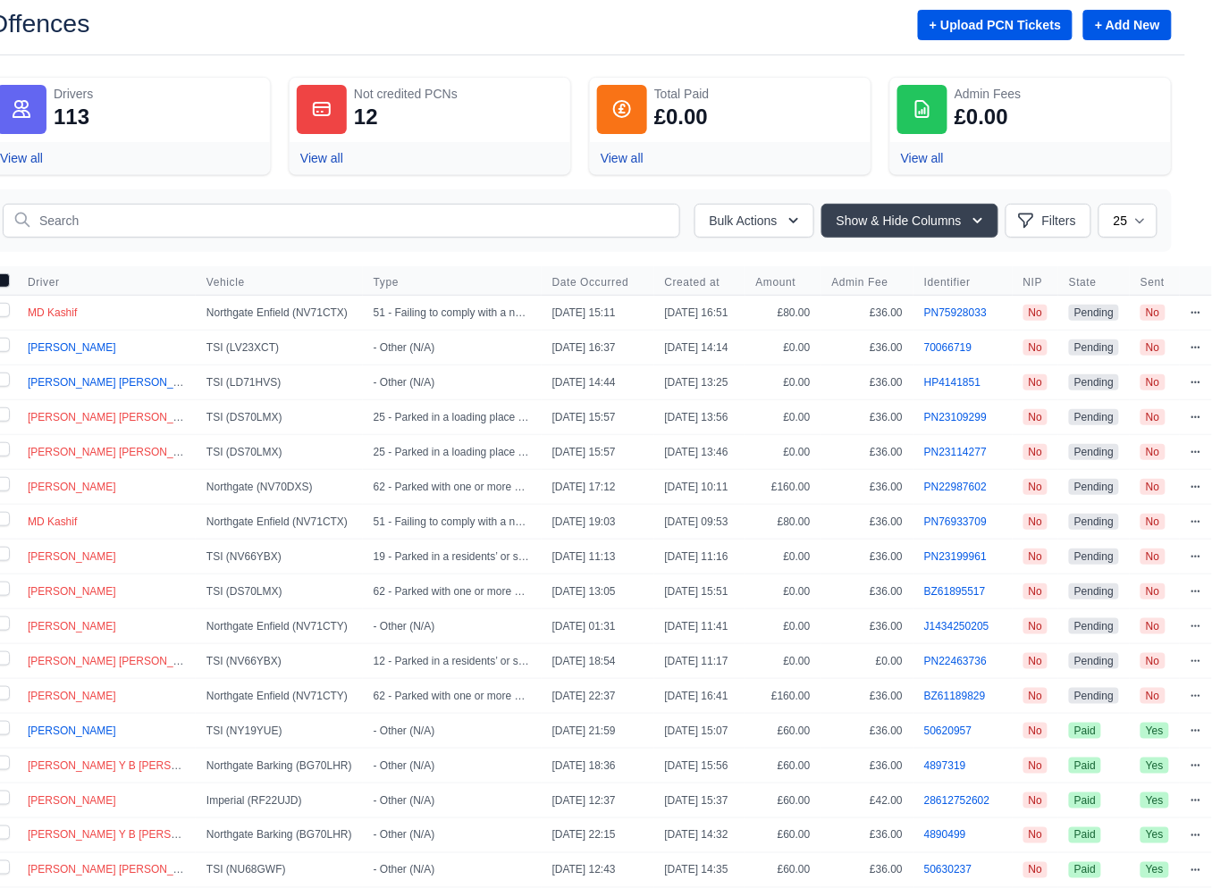
scroll to position [73, 0]
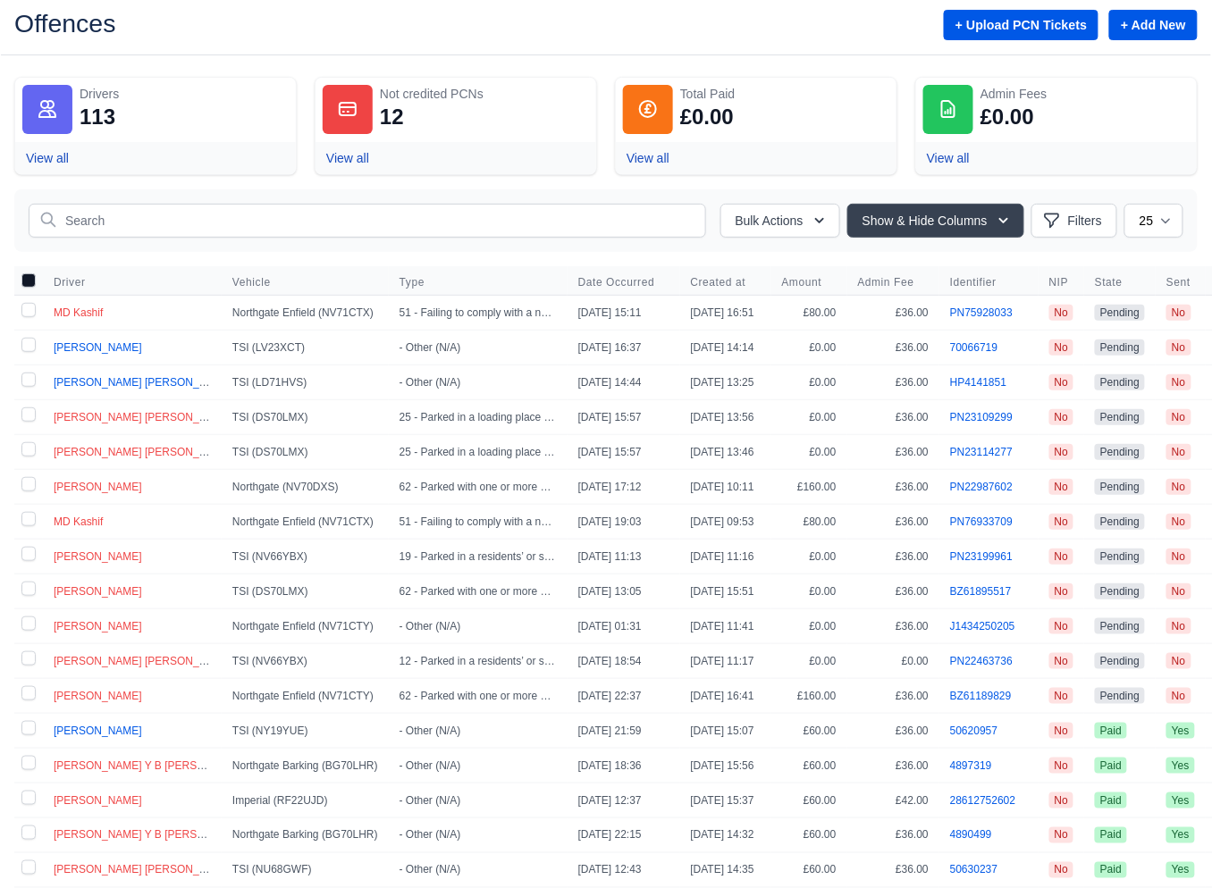
click at [29, 346] on label at bounding box center [28, 348] width 29 height 34
click at [29, 346] on input "checkbox" at bounding box center [28, 345] width 14 height 14
checkbox input "true"
drag, startPoint x: 26, startPoint y: 379, endPoint x: 40, endPoint y: 379, distance: 14.3
click at [27, 380] on label at bounding box center [28, 382] width 29 height 34
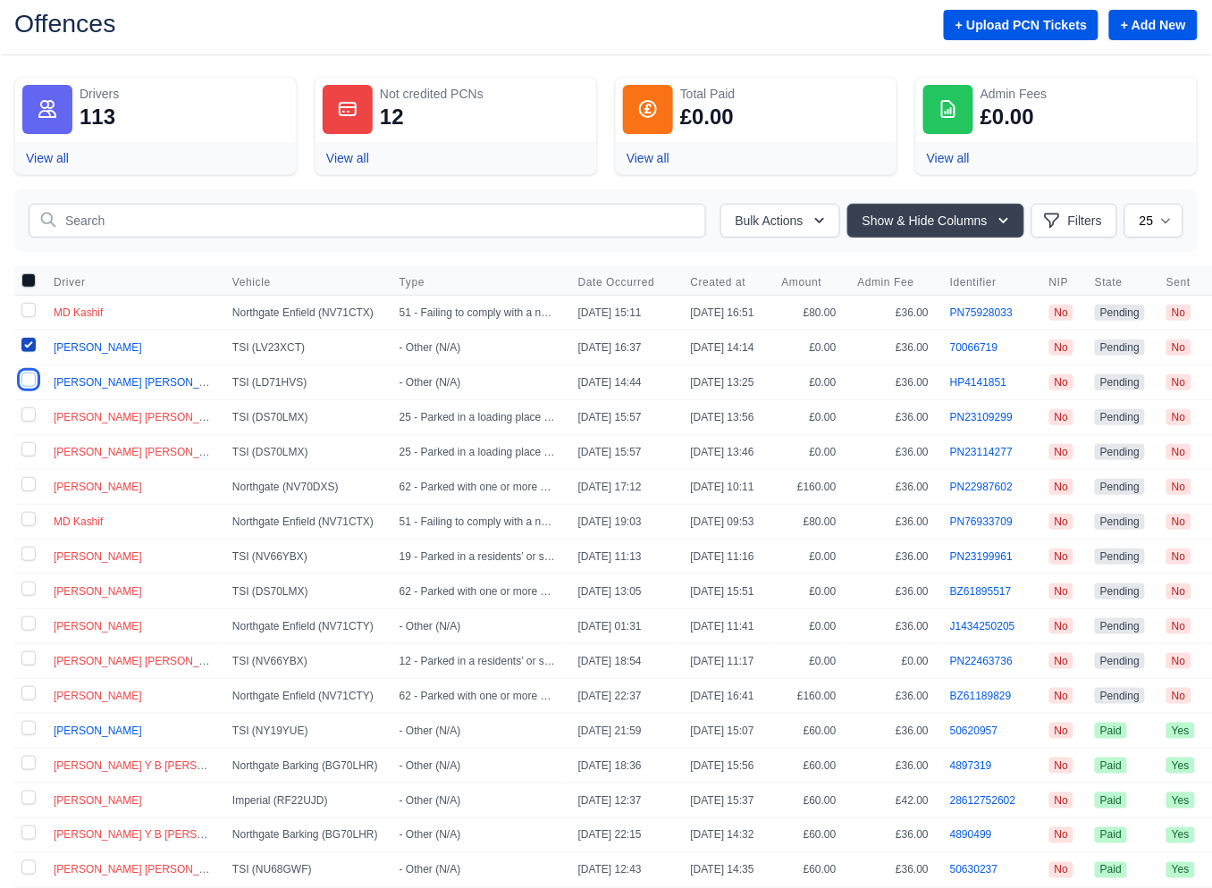
click at [27, 380] on input "checkbox" at bounding box center [28, 380] width 14 height 14
checkbox input "true"
click at [768, 222] on button "Bulk Actions" at bounding box center [780, 221] width 120 height 34
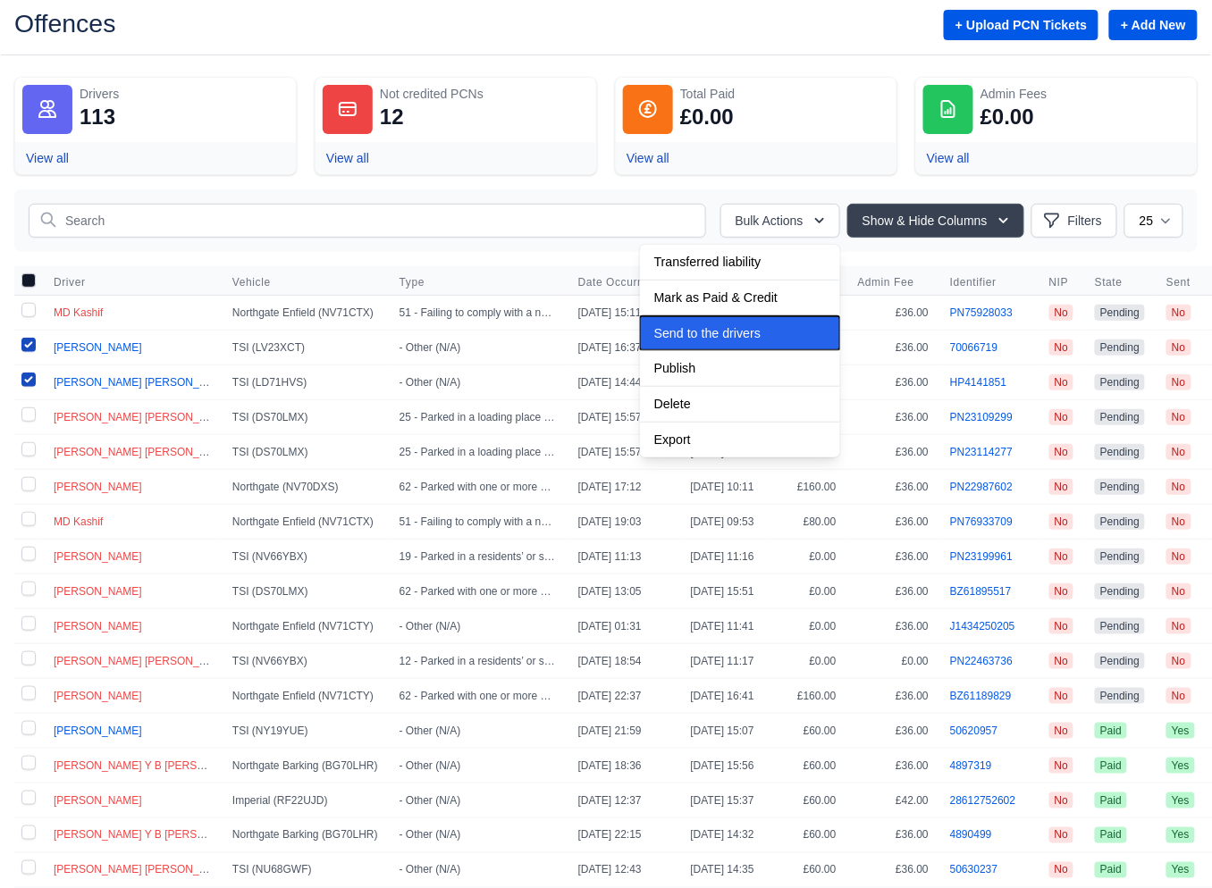
click at [690, 326] on span "Send to the drivers" at bounding box center [707, 333] width 106 height 14
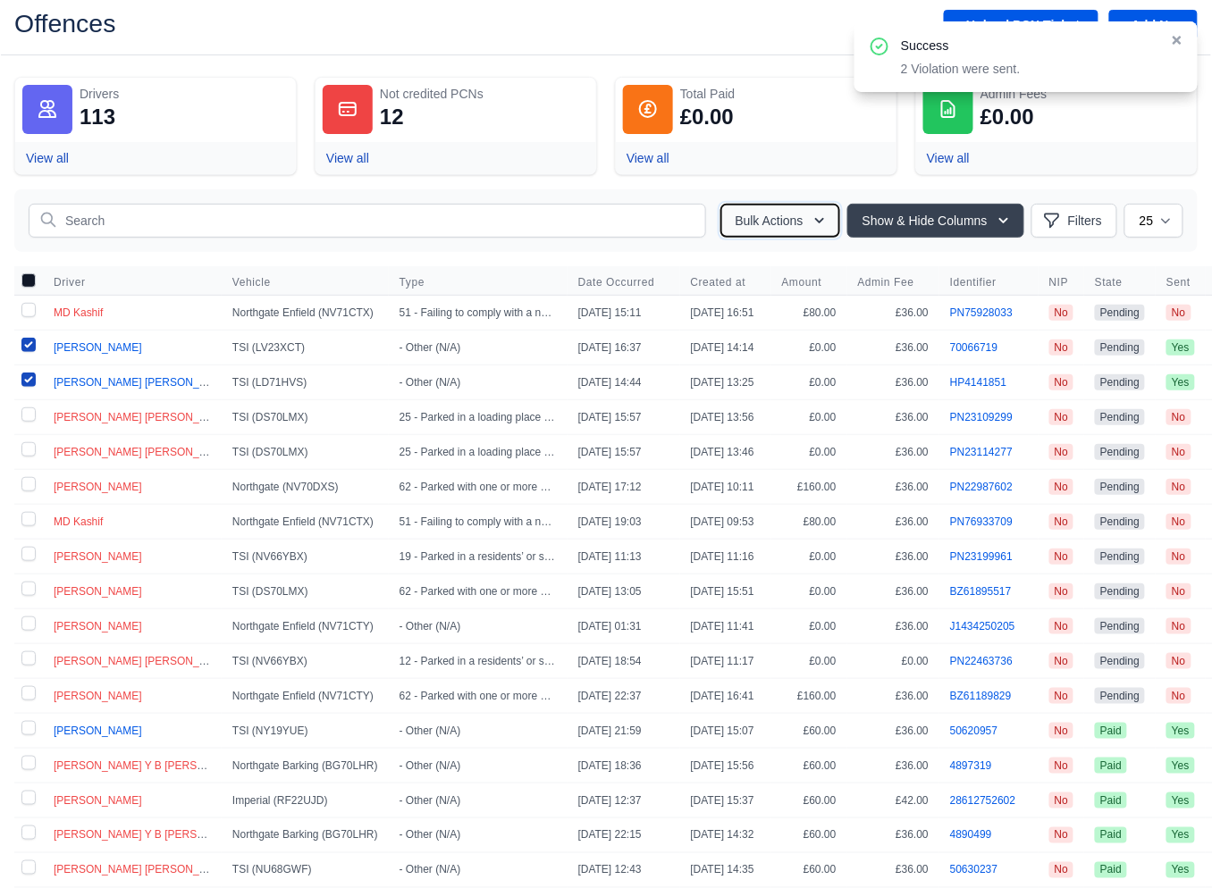
click at [758, 221] on button "Bulk Actions" at bounding box center [780, 221] width 120 height 34
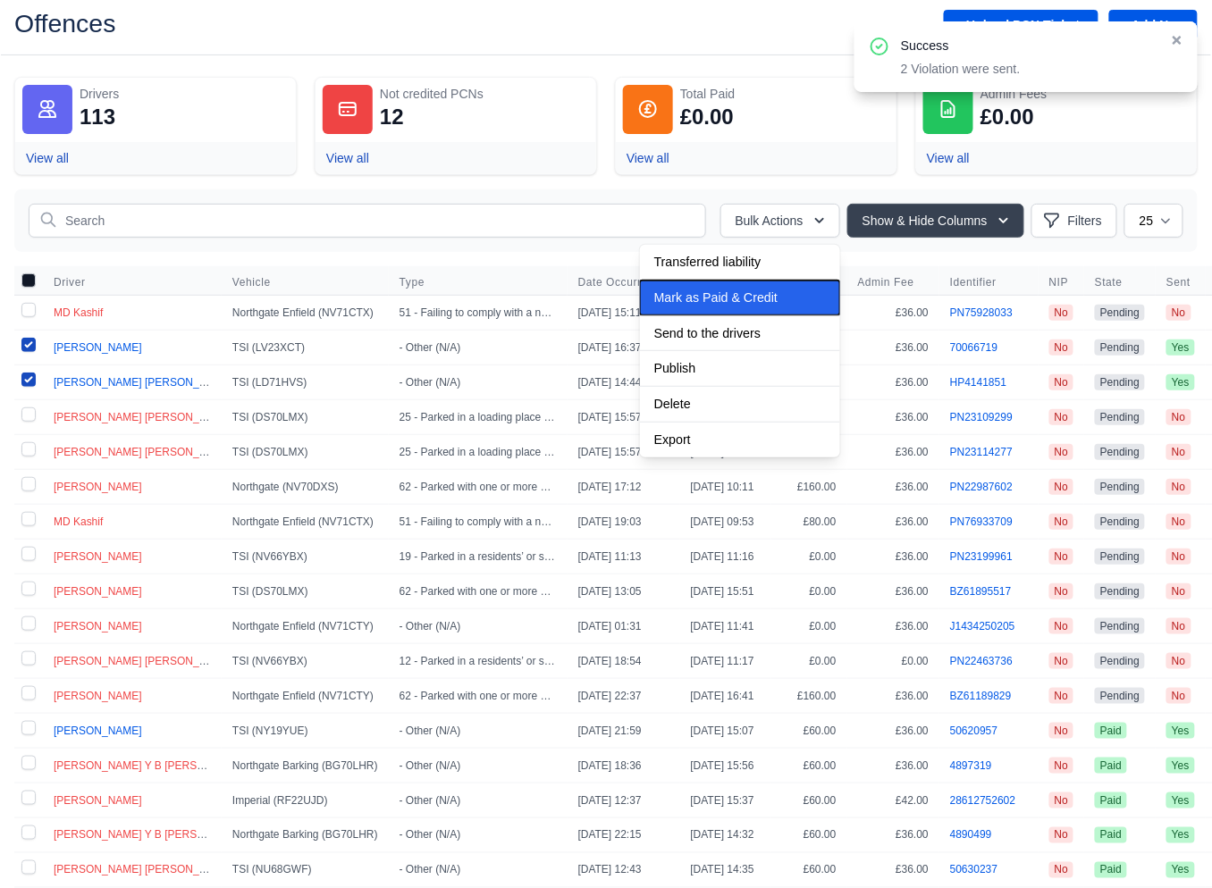
click at [699, 305] on span "Mark as Paid & Credit" at bounding box center [715, 297] width 123 height 14
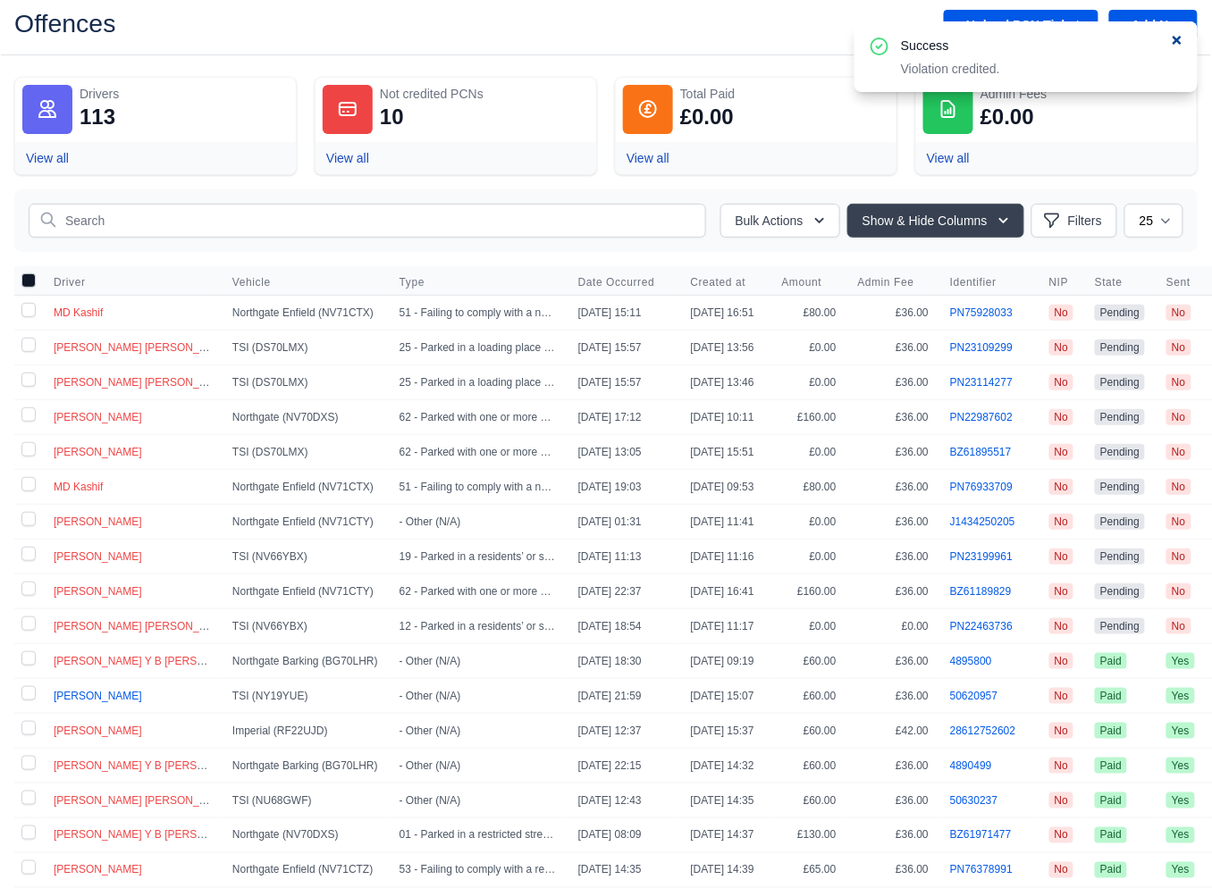
click at [1175, 37] on icon at bounding box center [1176, 40] width 9 height 9
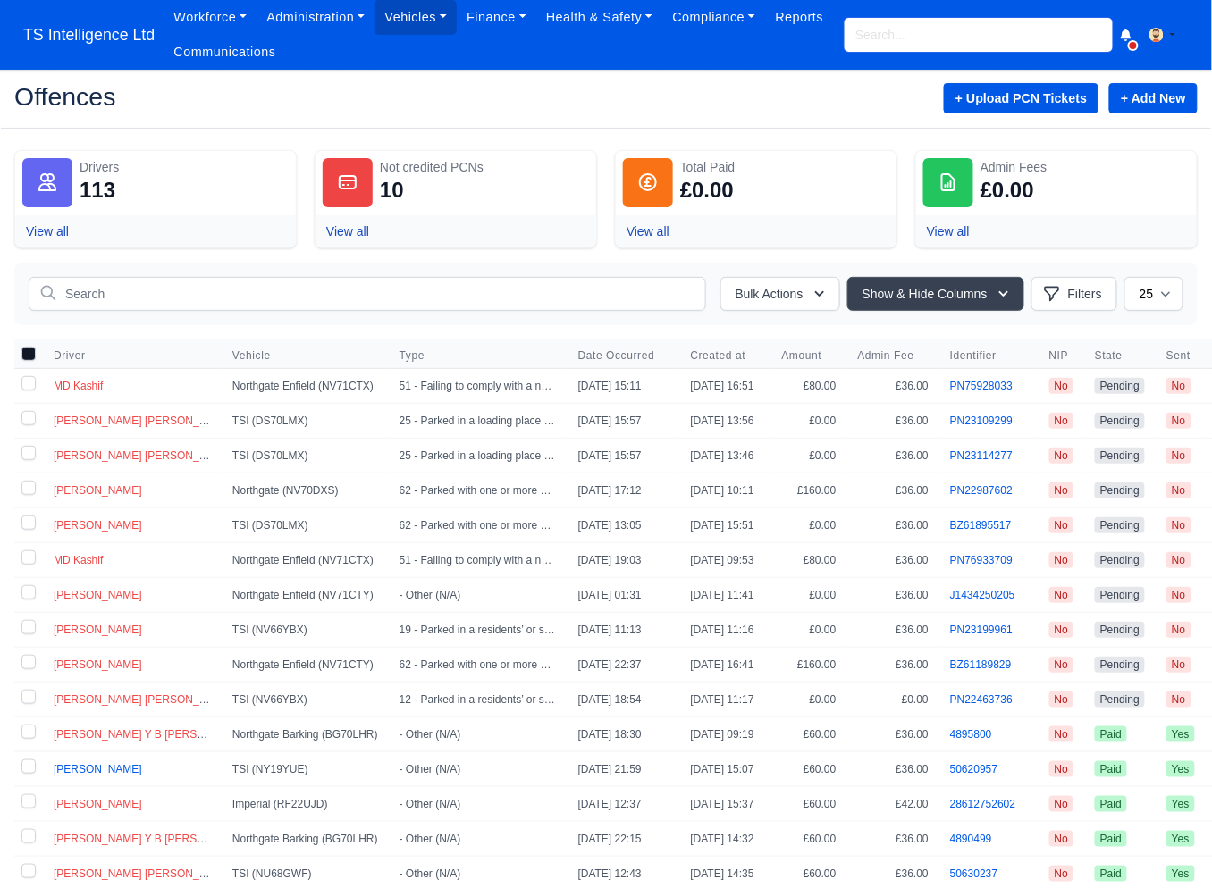
click at [878, 46] on input "search" at bounding box center [978, 35] width 268 height 34
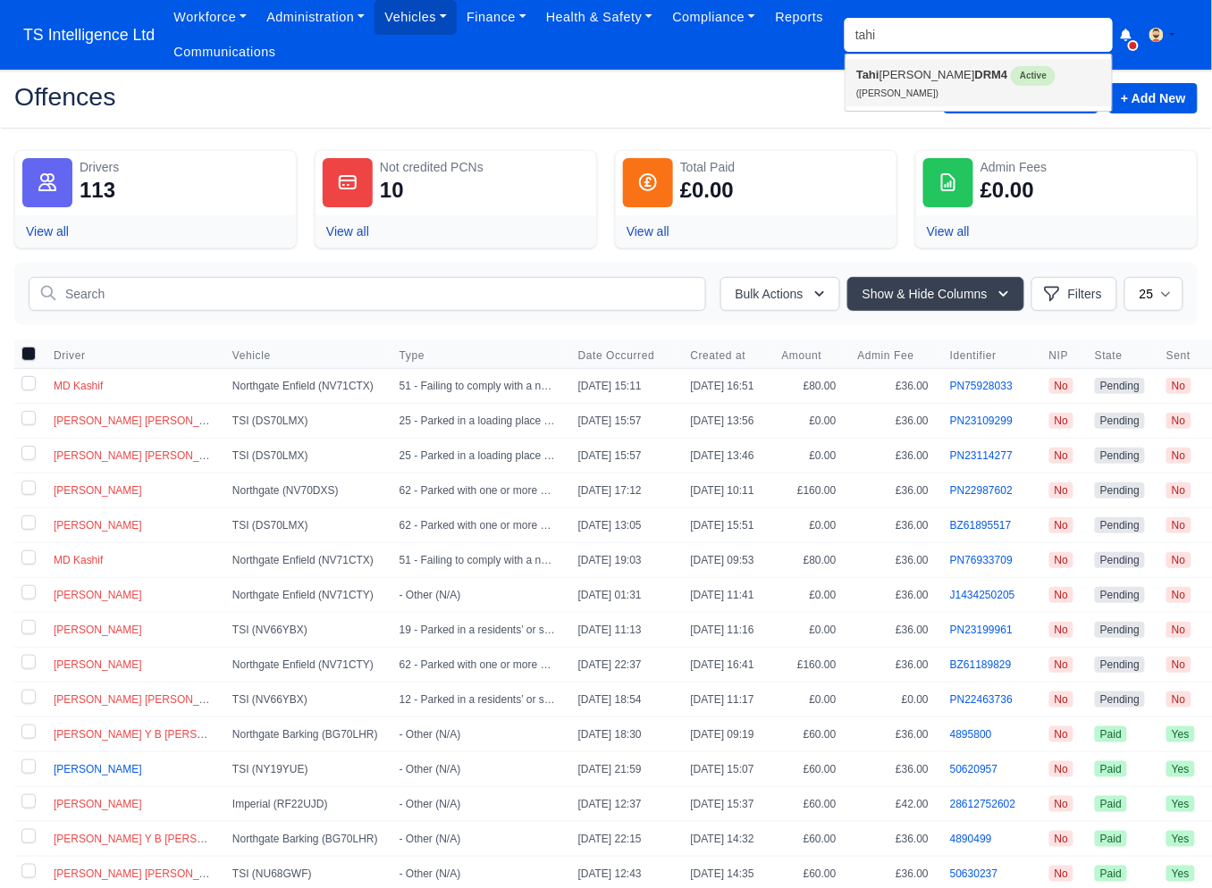
click at [869, 84] on link "Tahi r Ali DRM4 Active (Tahir Ali)" at bounding box center [978, 82] width 266 height 47
type input "[PERSON_NAME]"
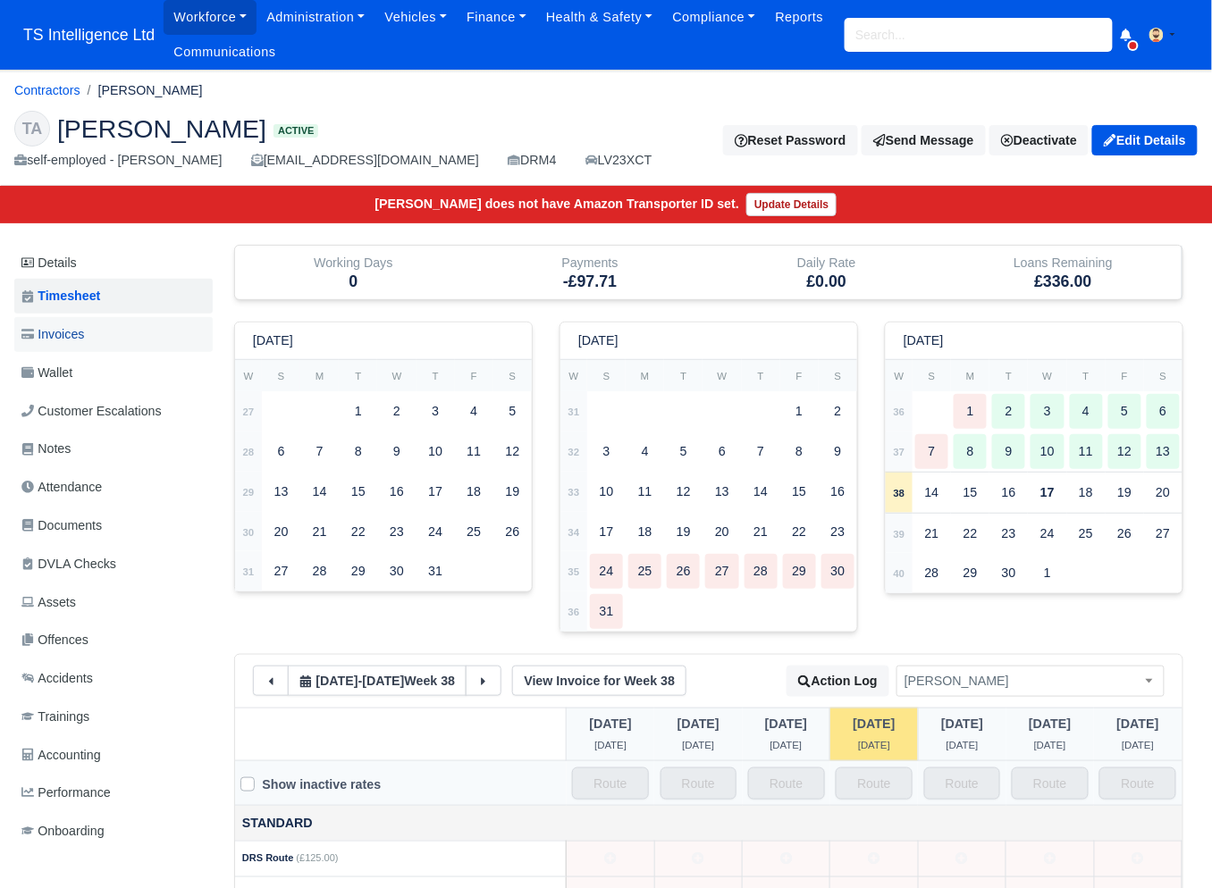
click at [104, 341] on link "Invoices" at bounding box center [113, 334] width 198 height 35
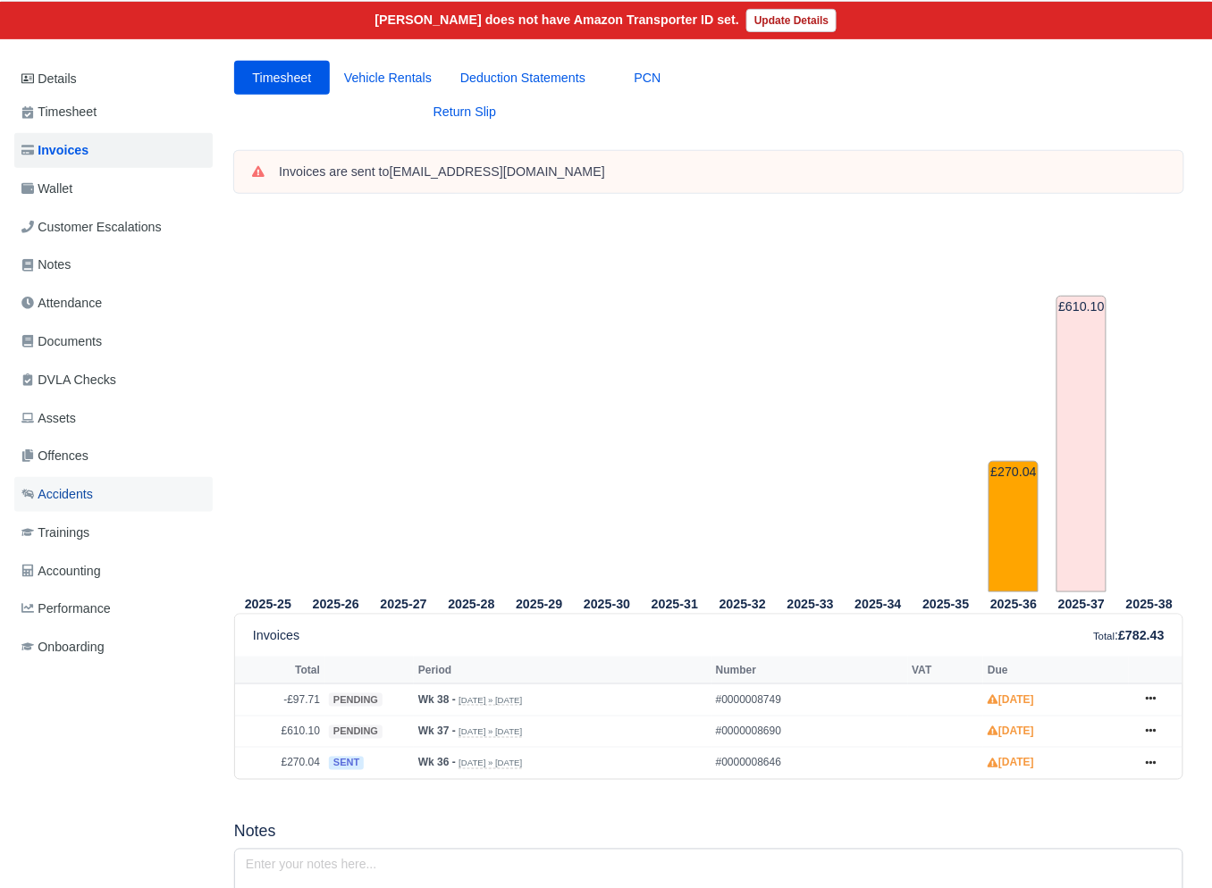
scroll to position [174, 0]
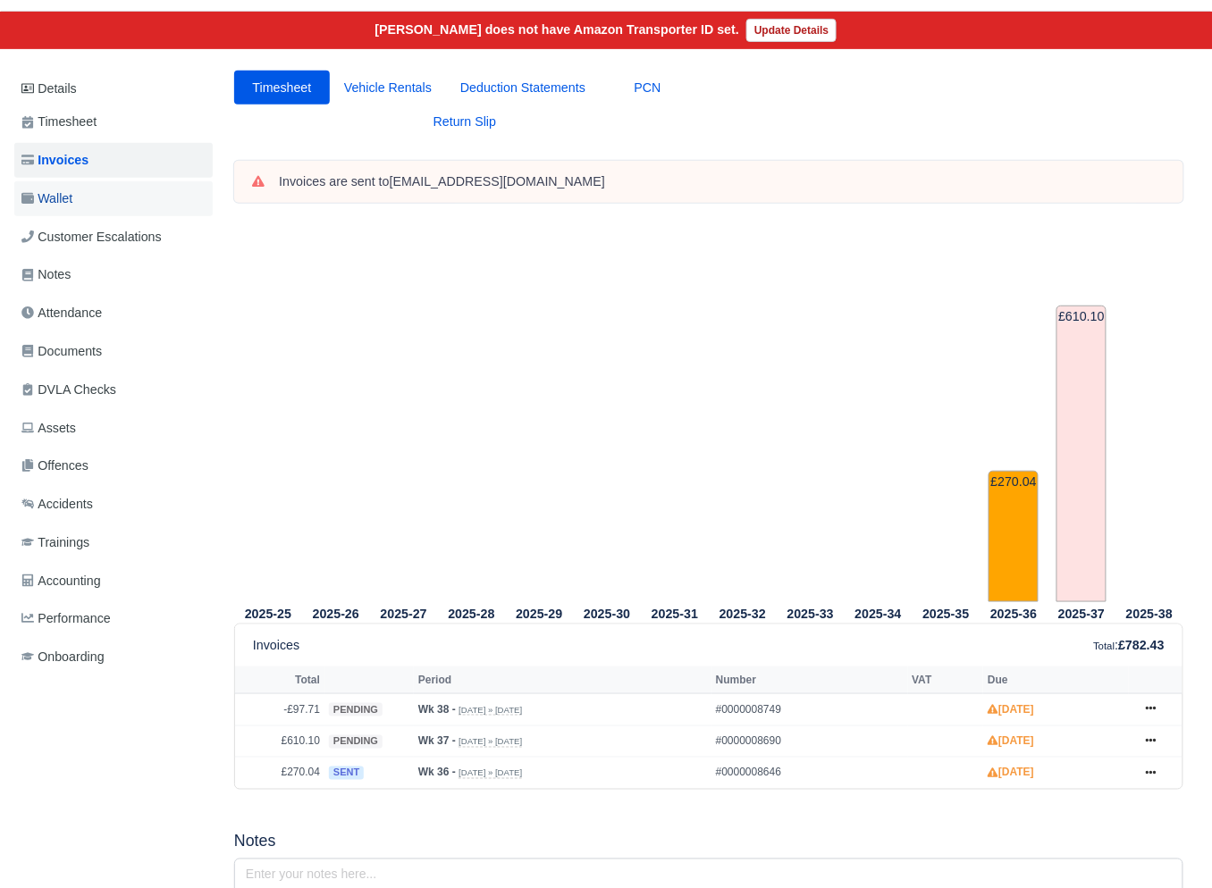
click at [89, 191] on link "Wallet" at bounding box center [113, 198] width 198 height 35
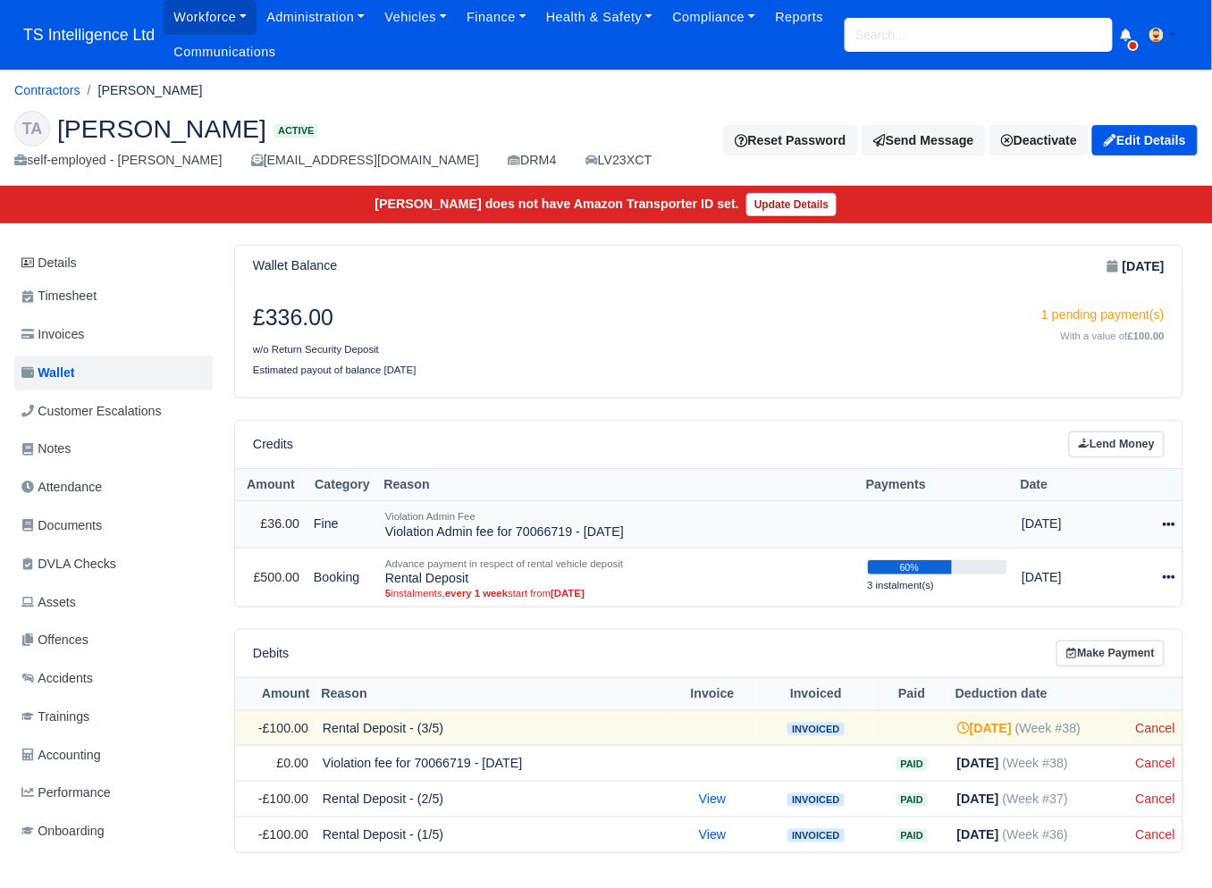
click at [1172, 522] on icon at bounding box center [1168, 524] width 13 height 13
click at [1069, 613] on link "Schedule" at bounding box center [1088, 606] width 159 height 28
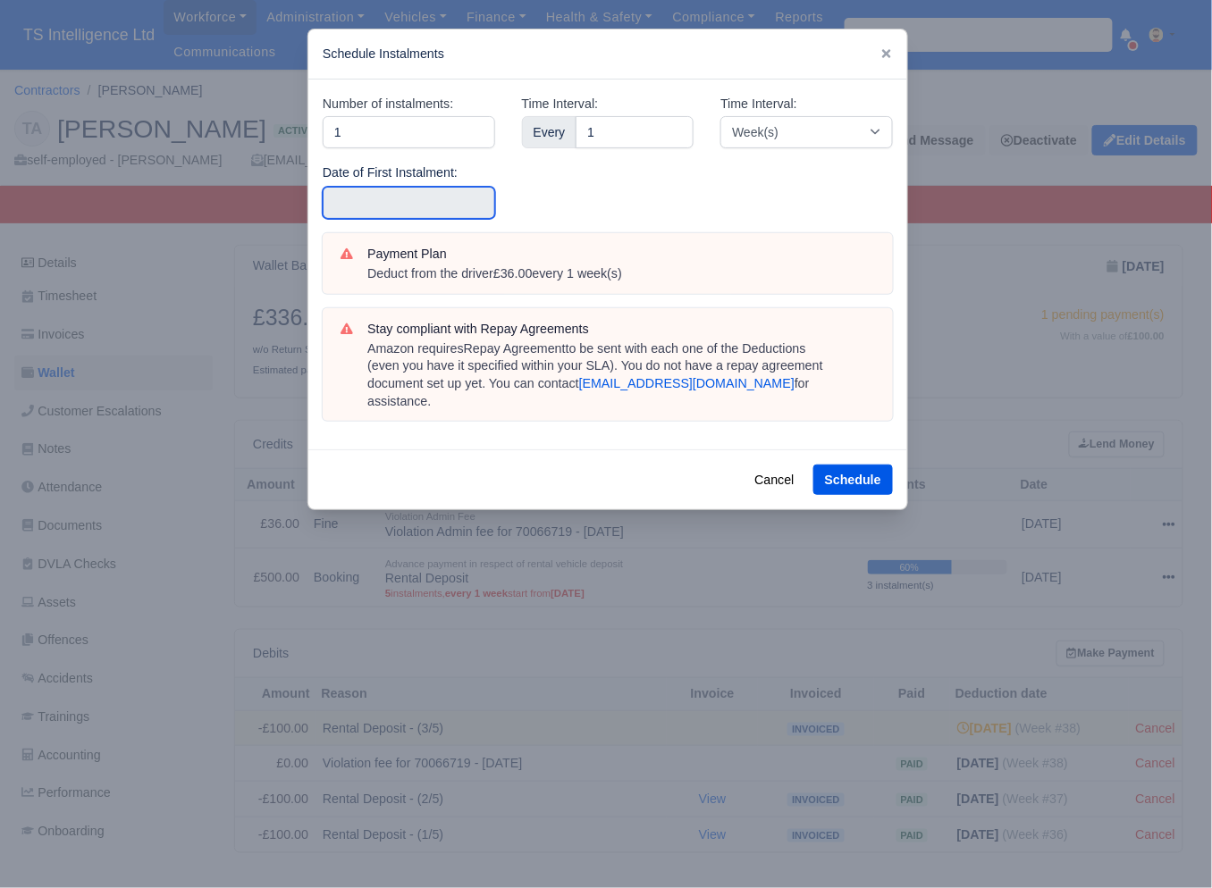
click at [405, 194] on input "text" at bounding box center [409, 203] width 172 height 32
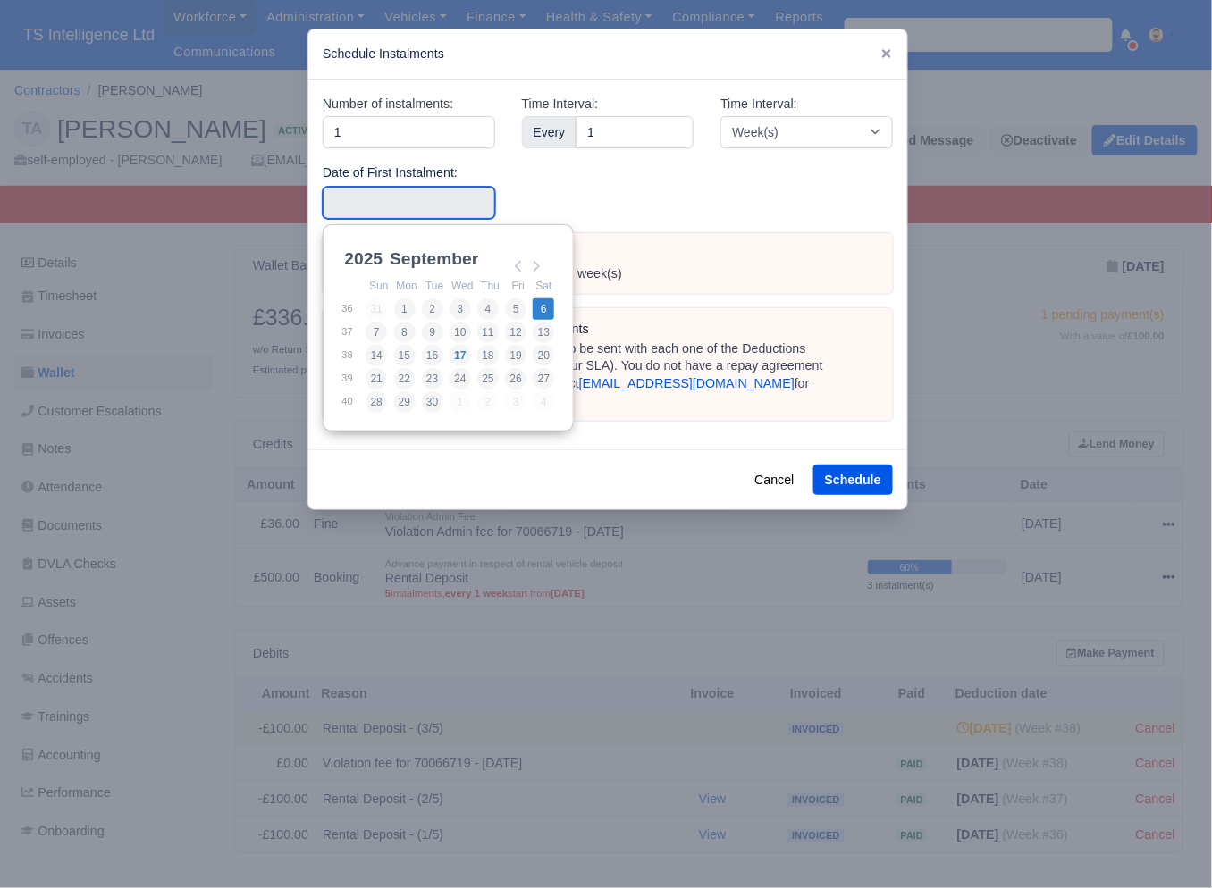
type input "[DATE]"
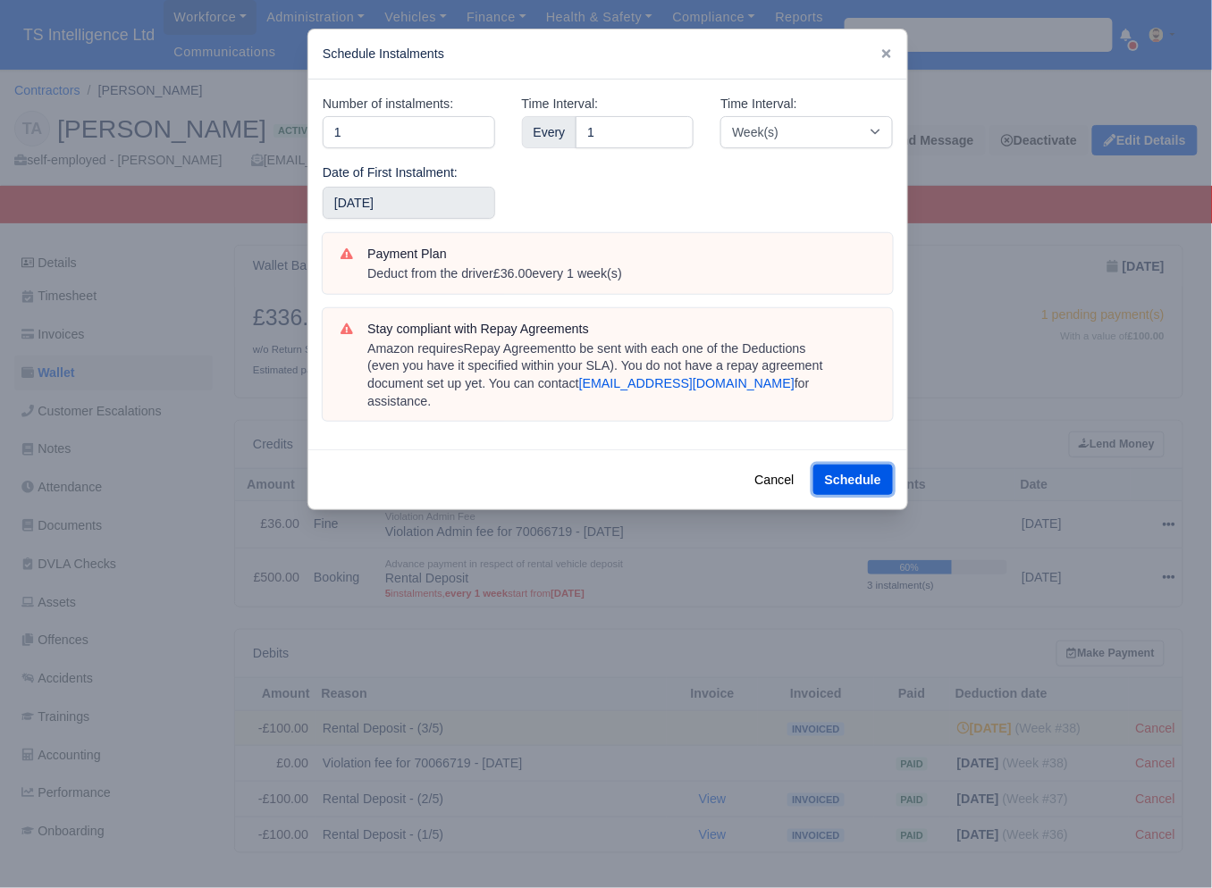
click at [868, 465] on button "Schedule" at bounding box center [853, 480] width 80 height 30
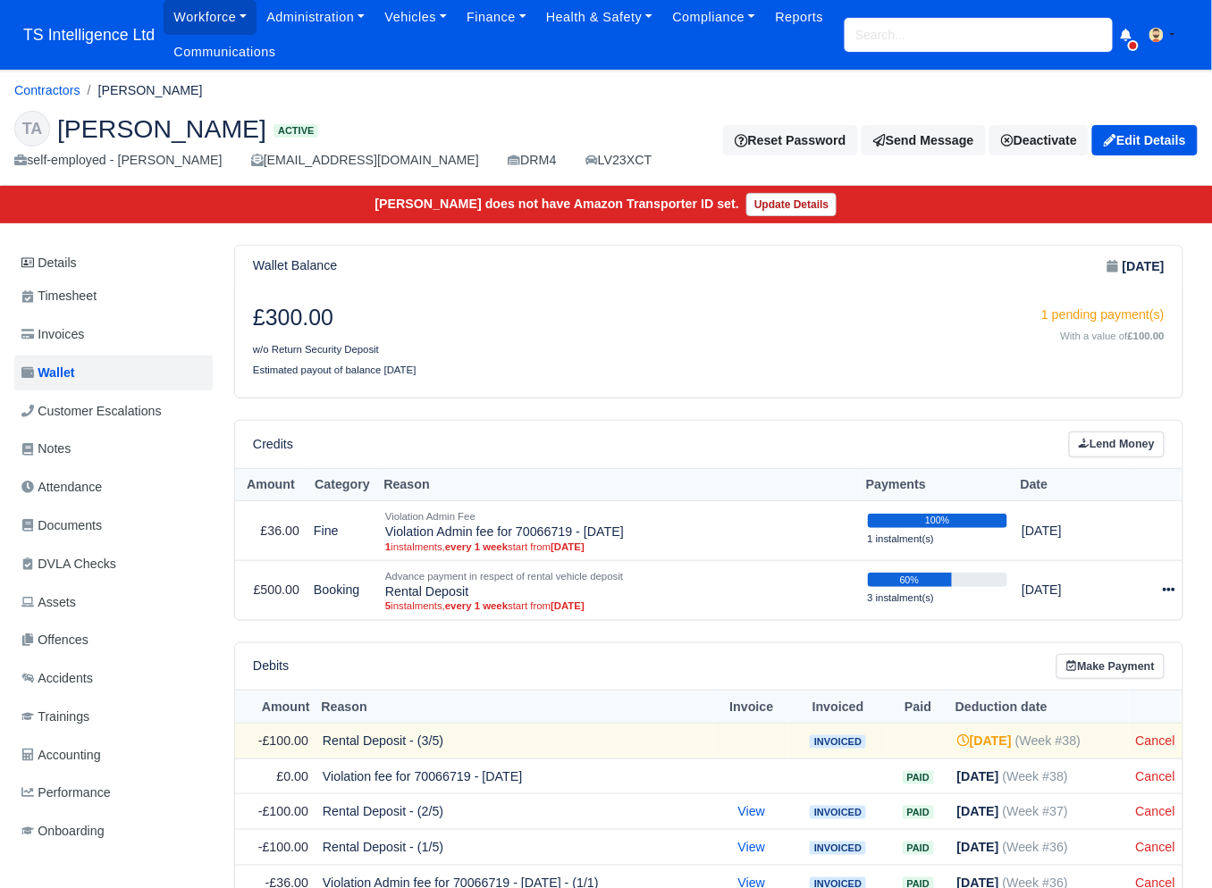
click at [868, 32] on input "search" at bounding box center [978, 35] width 268 height 34
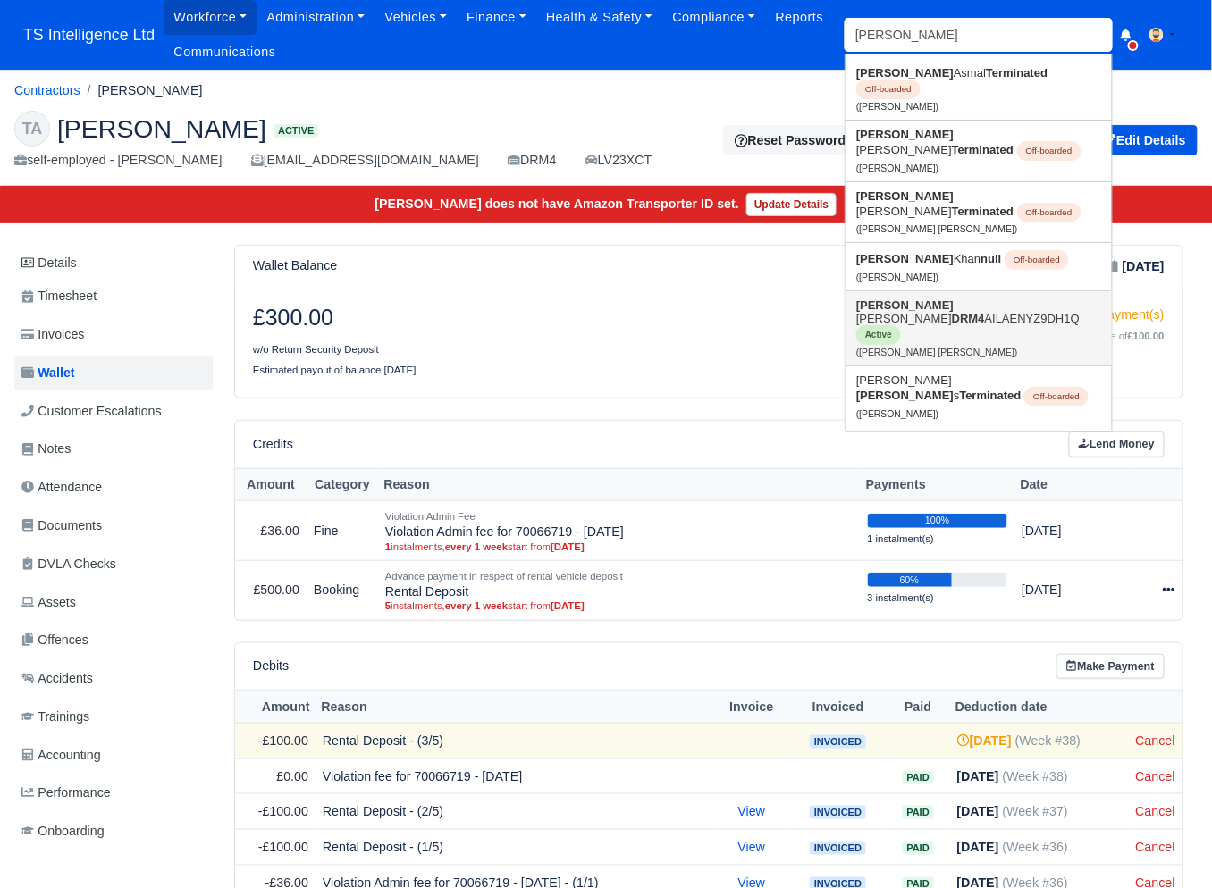
click at [917, 291] on link "[PERSON_NAME] [PERSON_NAME] DRM4 AILAENYZ9DH1Q Active ([PERSON_NAME] [PERSON_NA…" at bounding box center [978, 328] width 266 height 74
type input "[PERSON_NAME] [PERSON_NAME]"
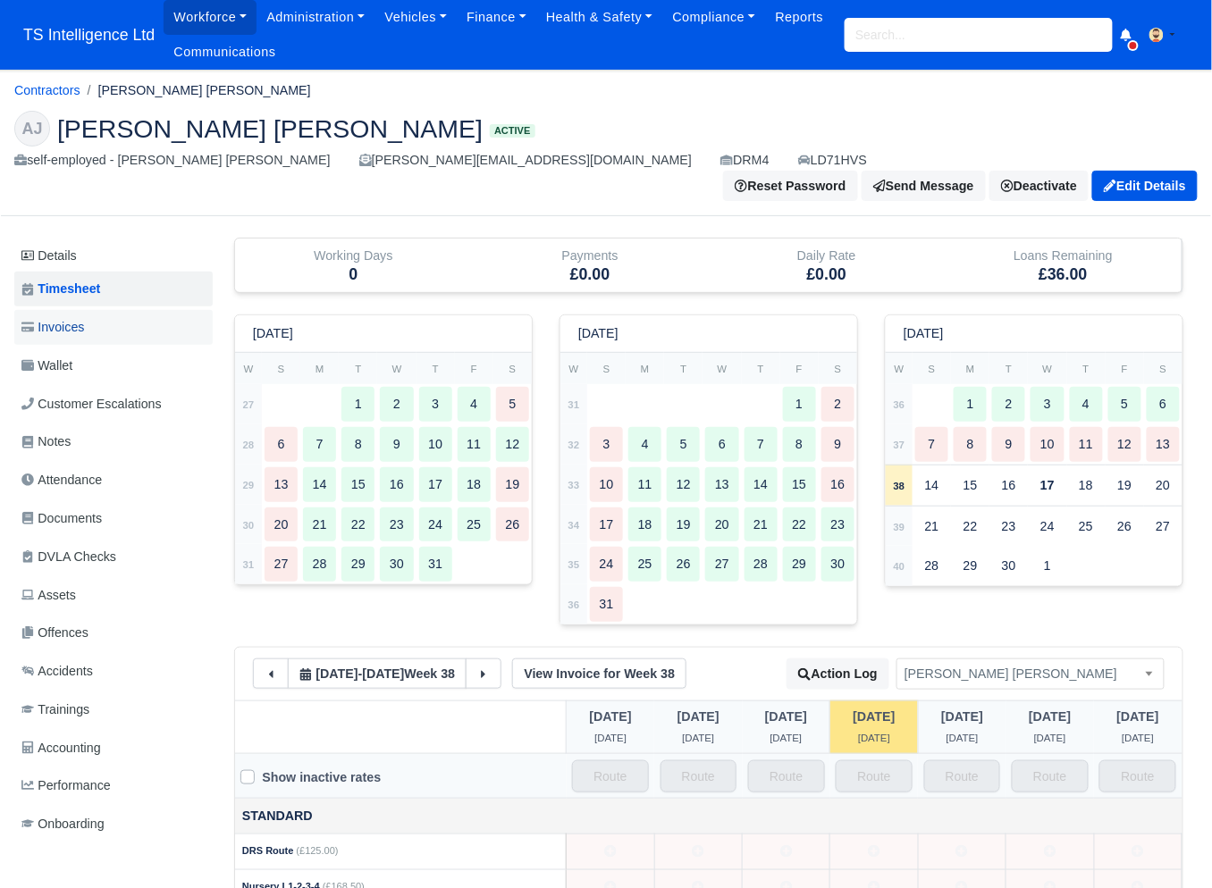
click at [102, 310] on link "Invoices" at bounding box center [113, 327] width 198 height 35
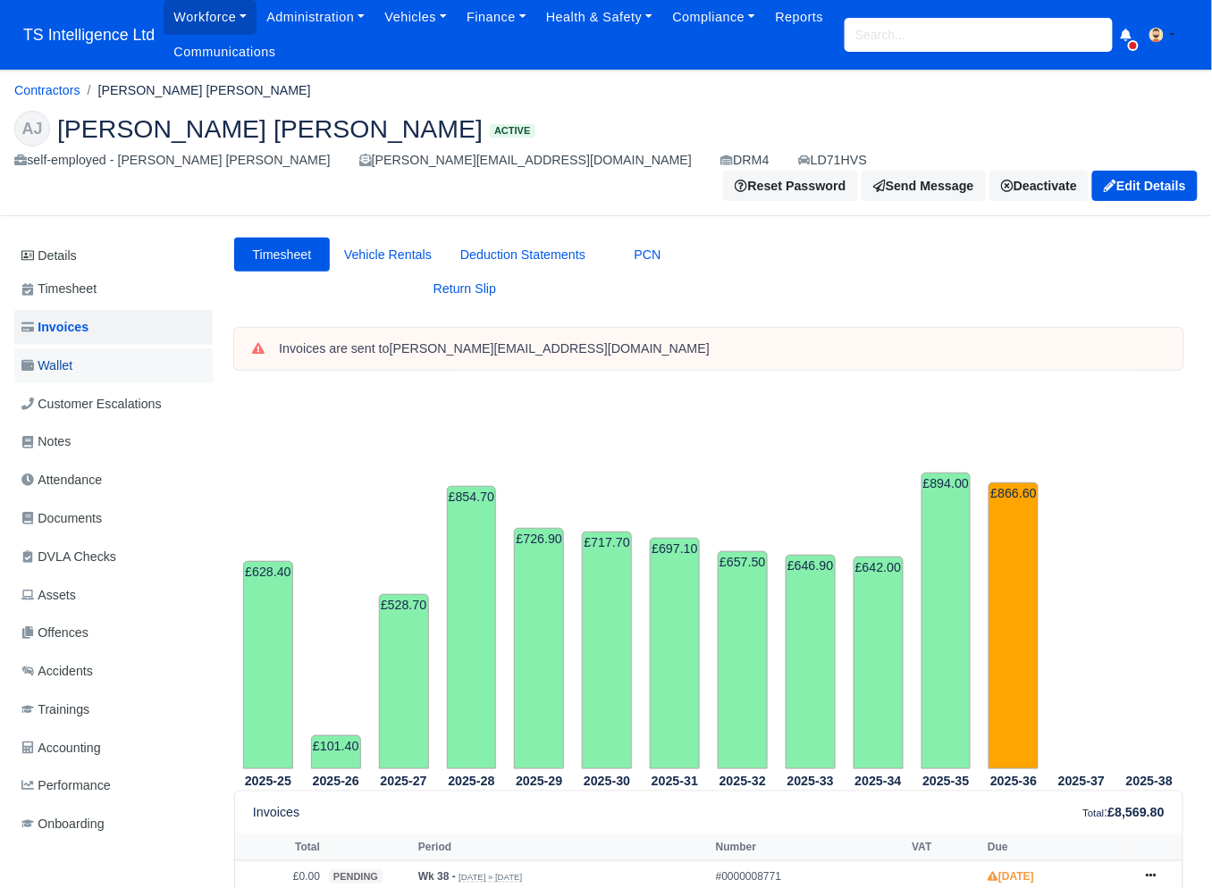
click at [67, 356] on span "Wallet" at bounding box center [46, 366] width 51 height 21
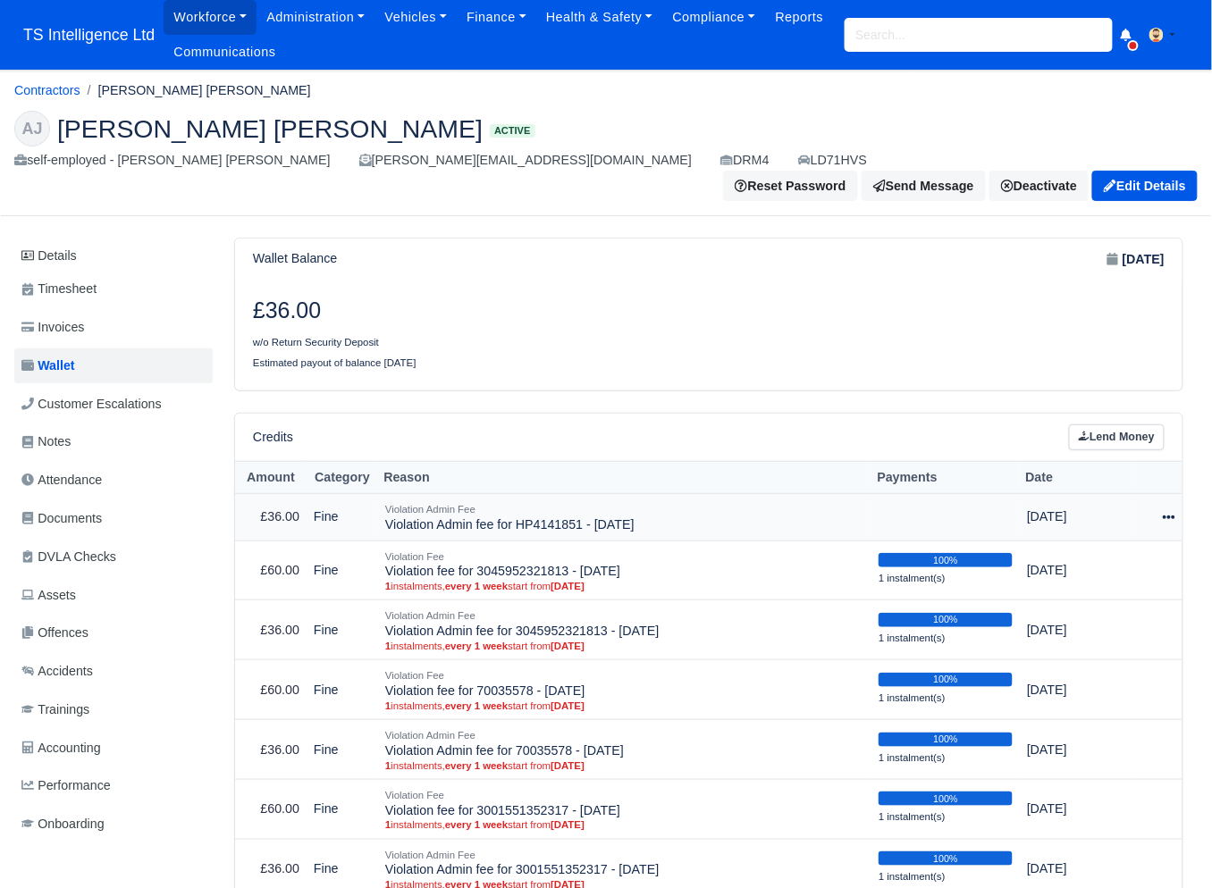
click at [1167, 511] on icon at bounding box center [1168, 517] width 13 height 13
click at [1106, 585] on link "Schedule" at bounding box center [1089, 599] width 159 height 28
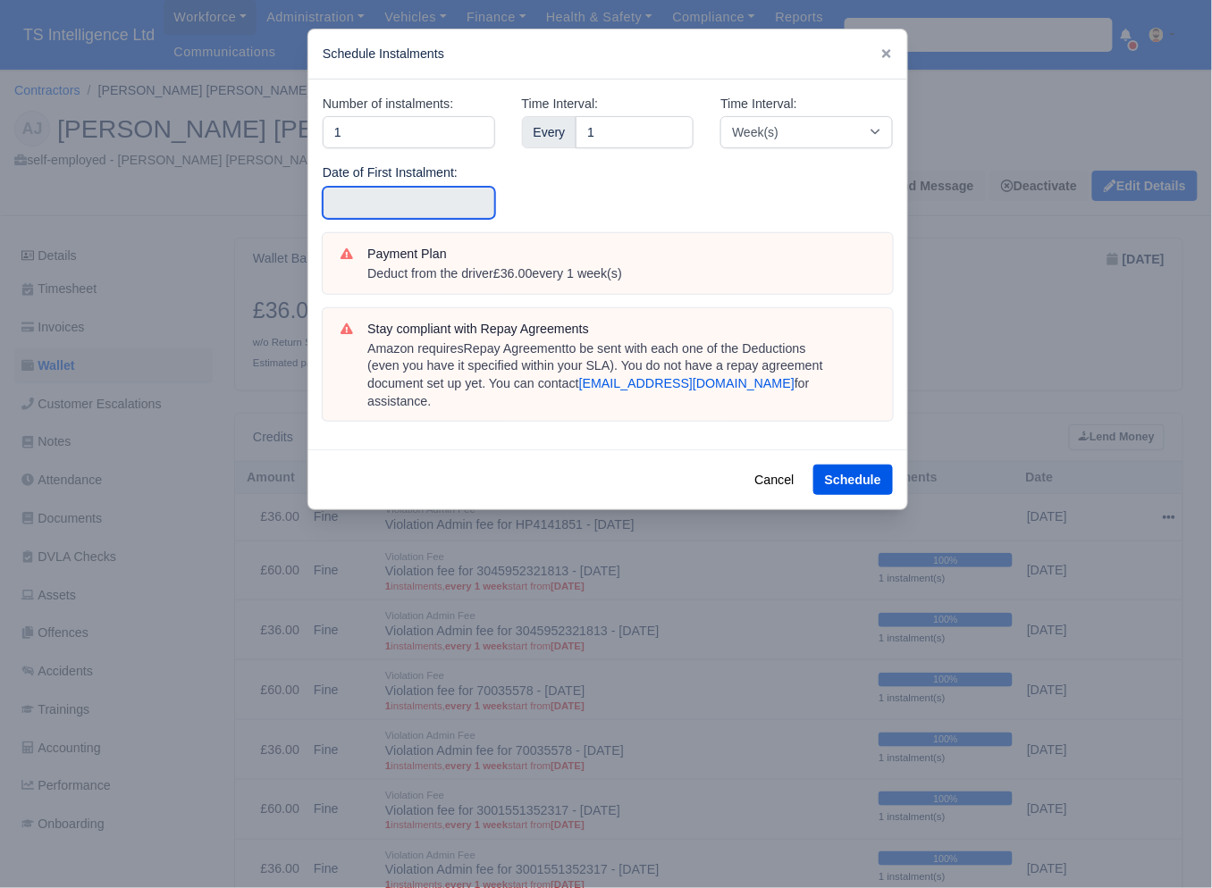
click at [399, 208] on input "text" at bounding box center [409, 203] width 172 height 32
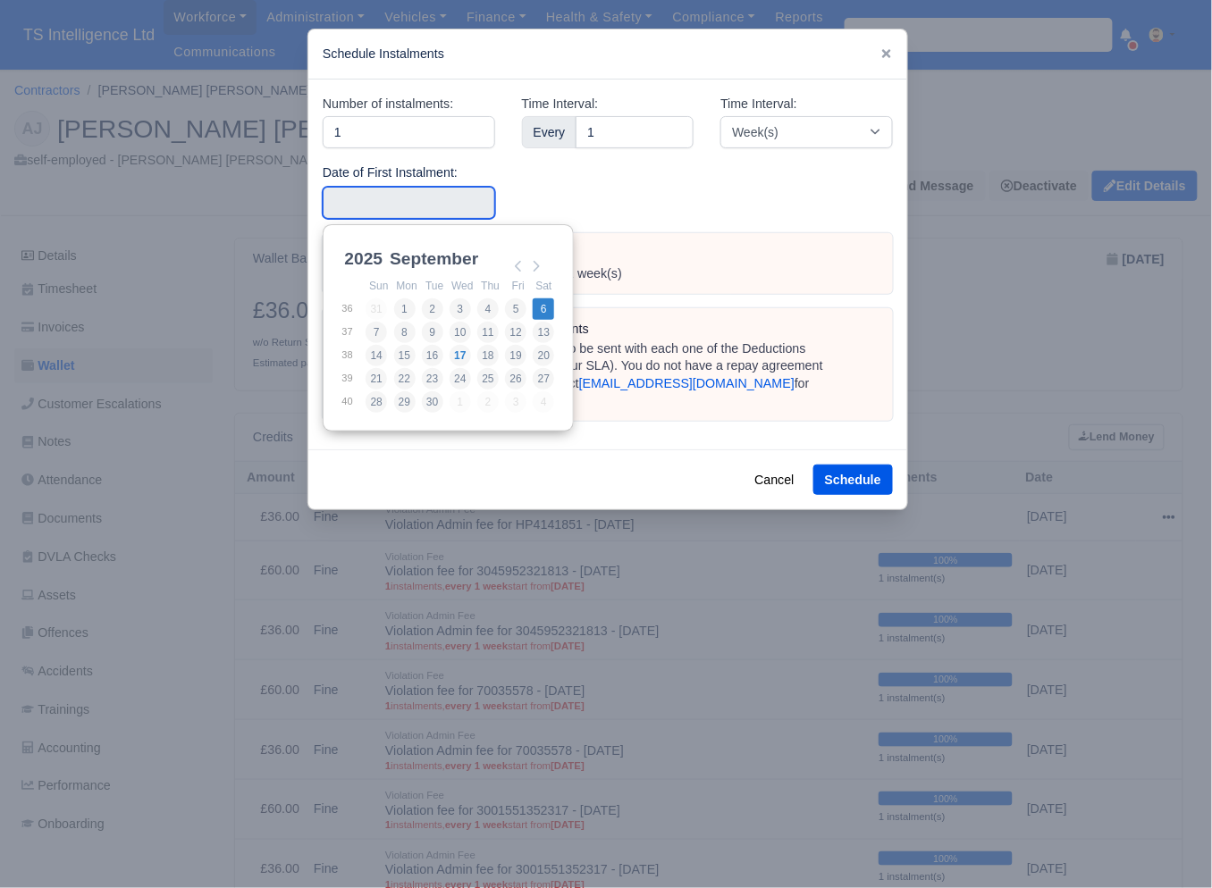
type input "2025-09-06"
drag, startPoint x: 536, startPoint y: 308, endPoint x: 633, endPoint y: 336, distance: 100.4
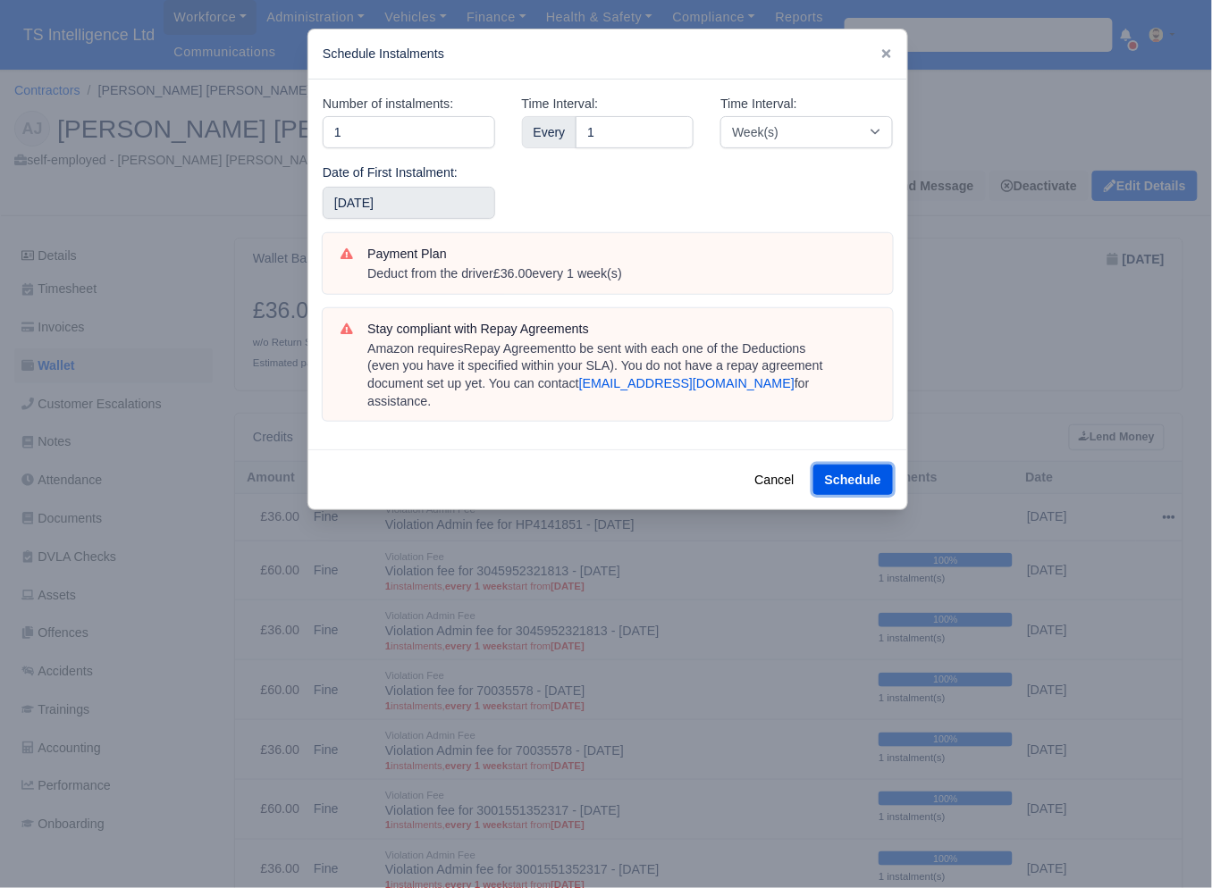
click at [845, 465] on button "Schedule" at bounding box center [853, 480] width 80 height 30
